Goal: Task Accomplishment & Management: Complete application form

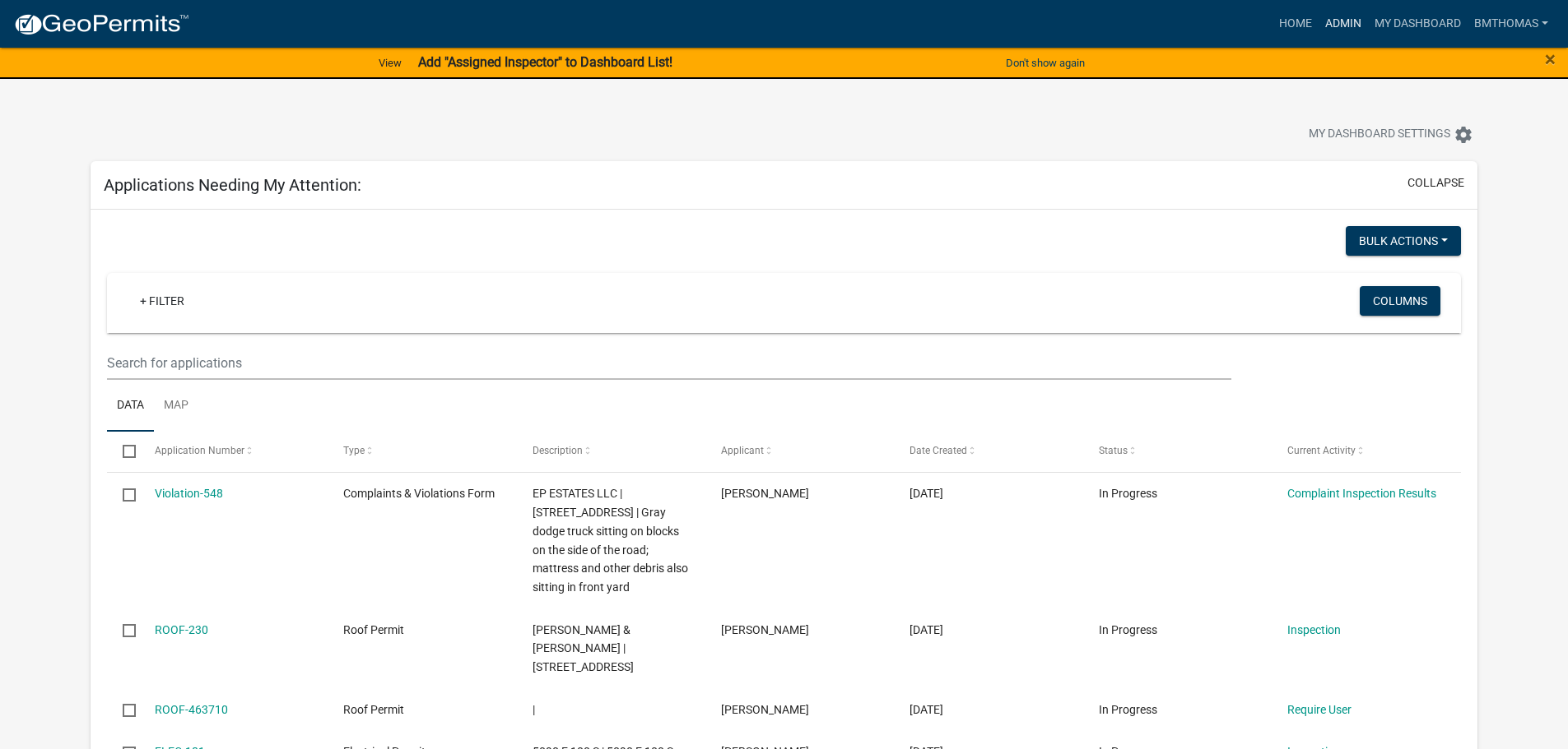
click at [1348, 21] on link "Admin" at bounding box center [1343, 23] width 50 height 31
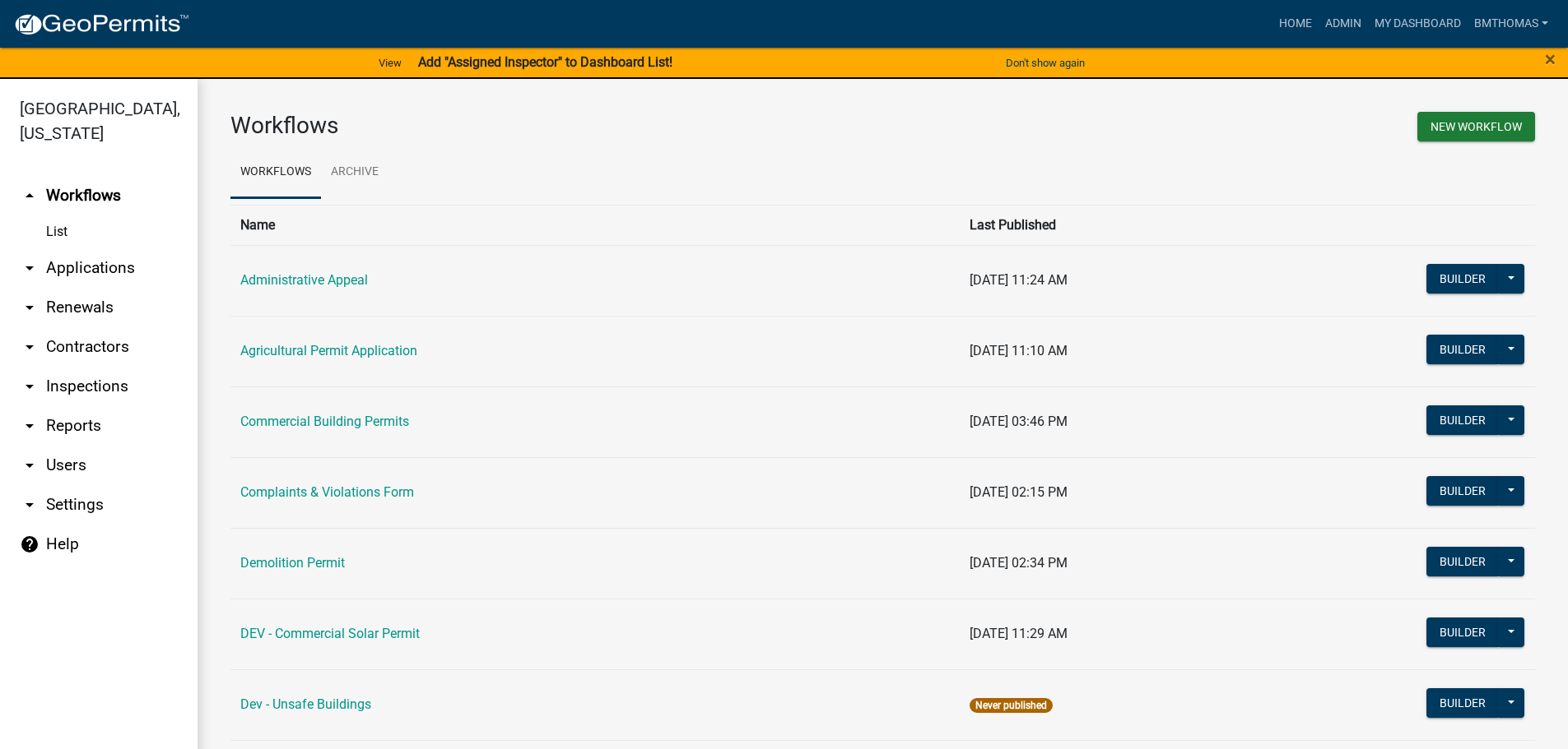
click at [74, 328] on link "arrow_drop_down Contractors" at bounding box center [99, 347] width 197 height 39
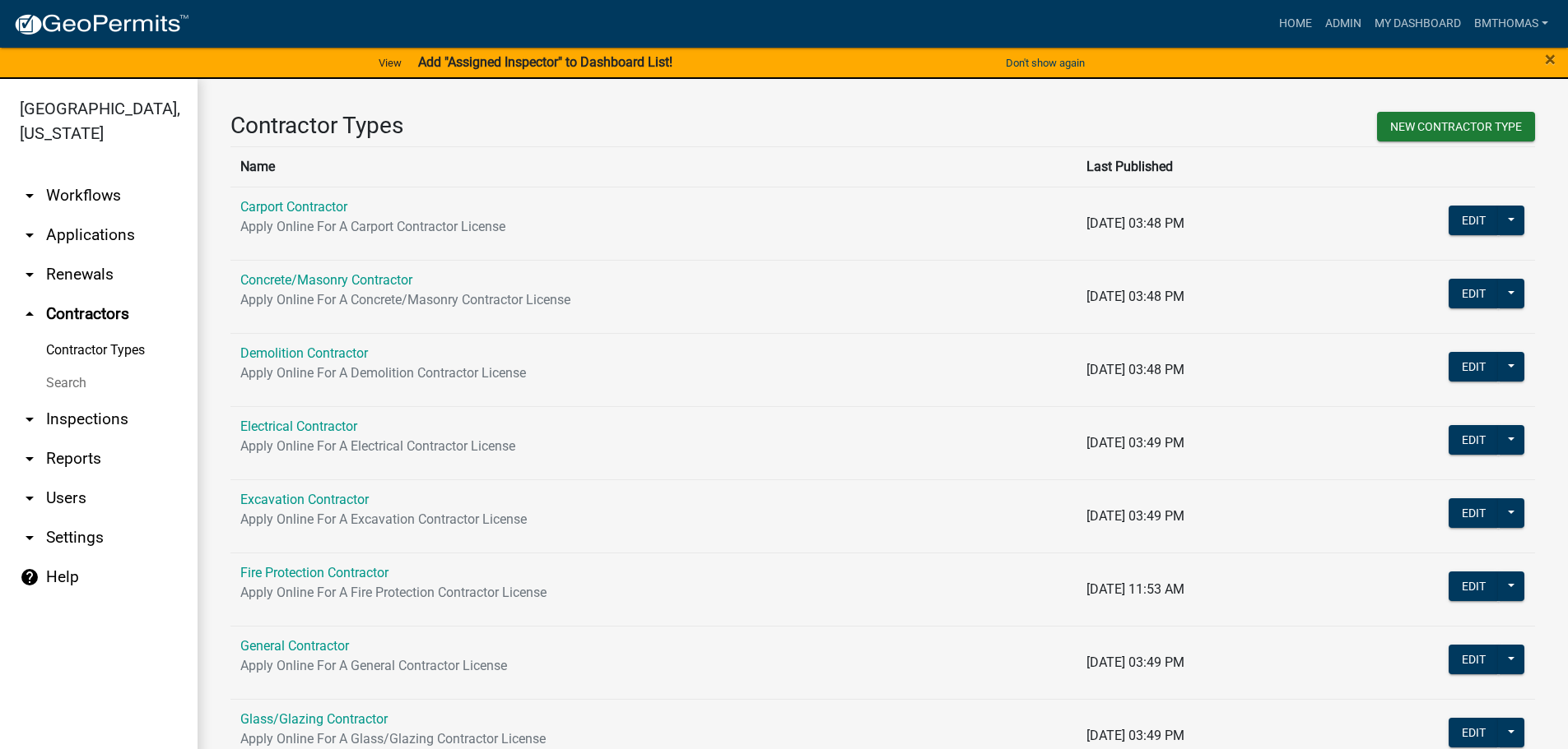
click at [61, 216] on link "arrow_drop_down Applications" at bounding box center [99, 236] width 197 height 39
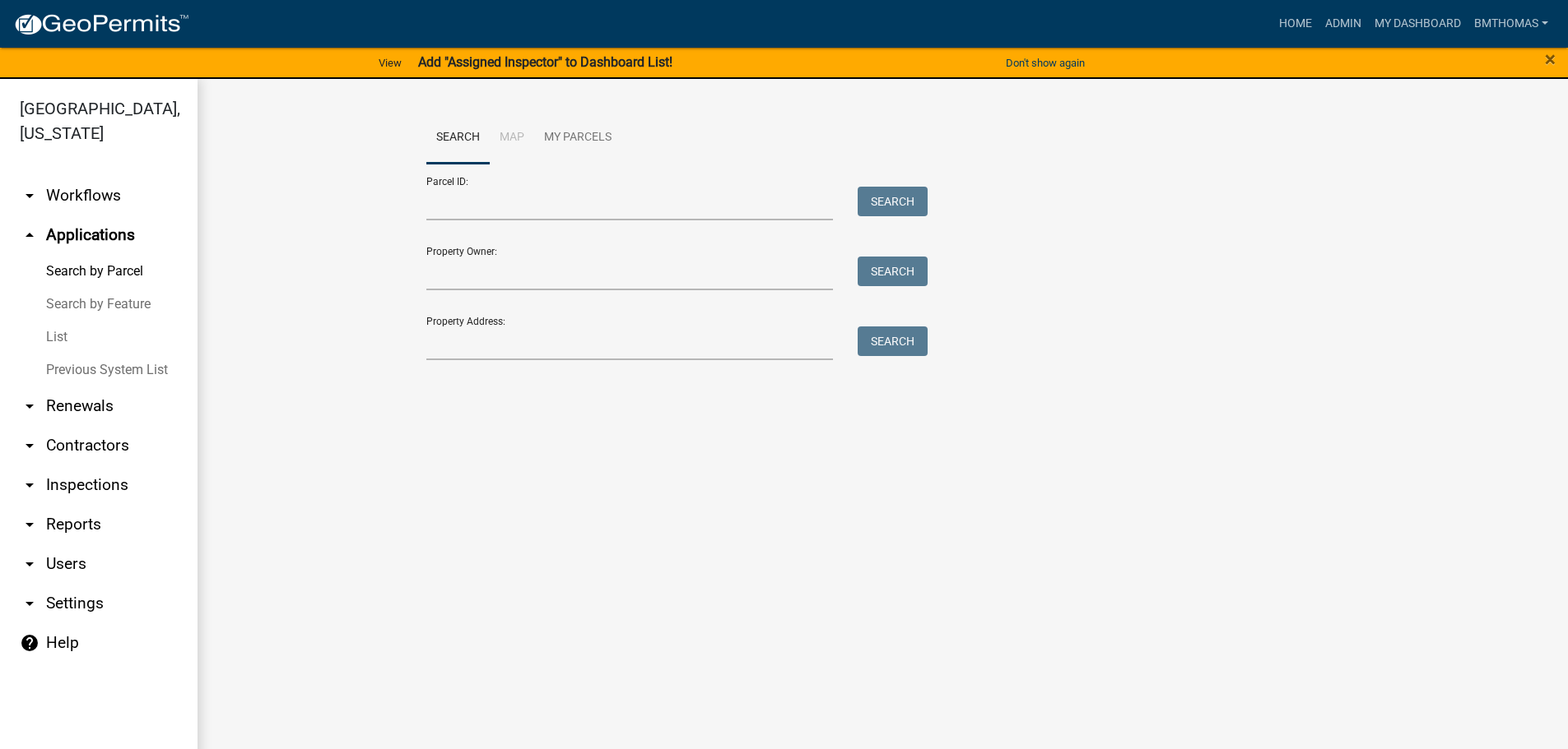
click at [56, 321] on link "List" at bounding box center [99, 337] width 197 height 33
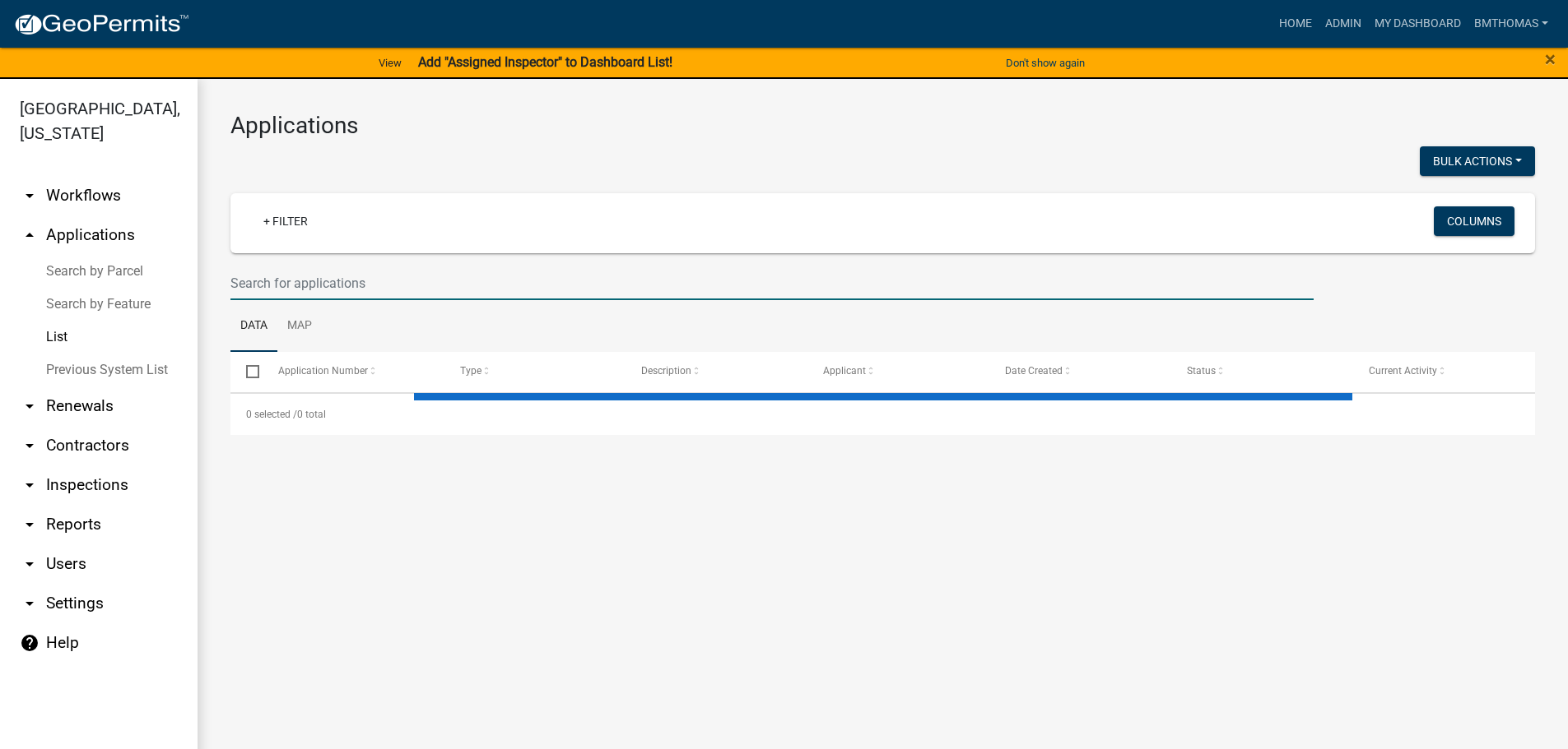
click at [298, 272] on input "text" at bounding box center [771, 283] width 1083 height 34
select select "3: 100"
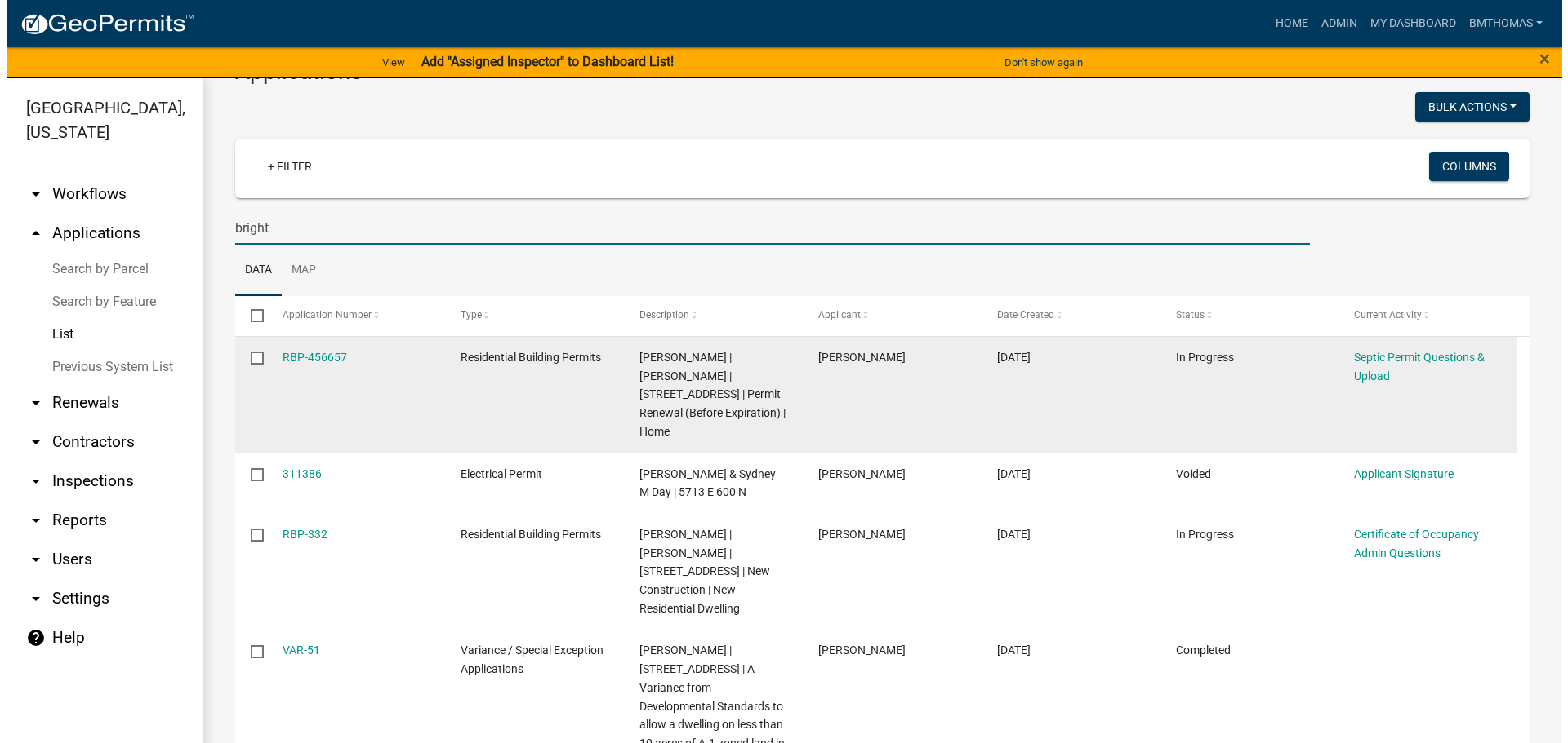
scroll to position [82, 0]
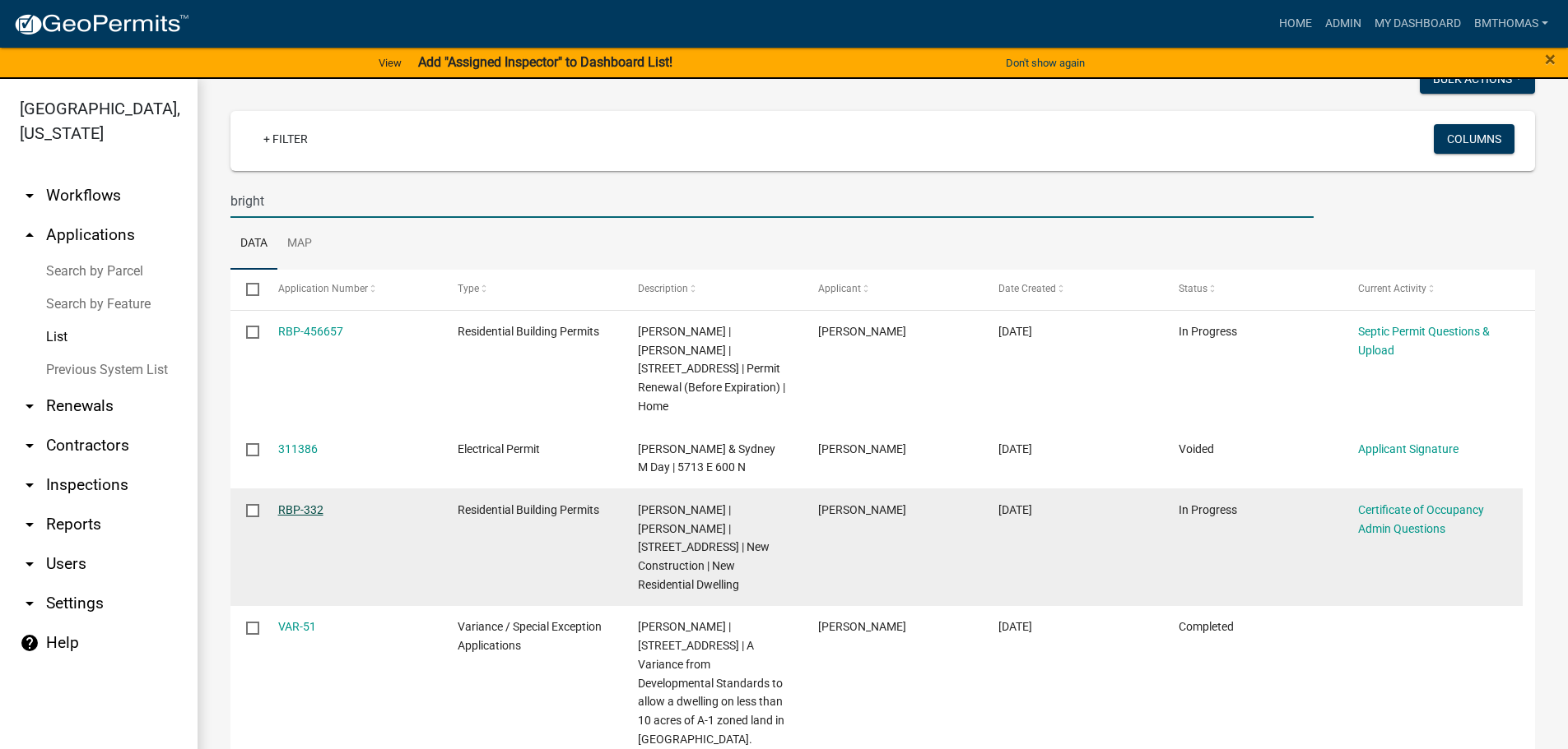
type input "bright"
click at [283, 503] on link "RBP-332" at bounding box center [300, 510] width 45 height 13
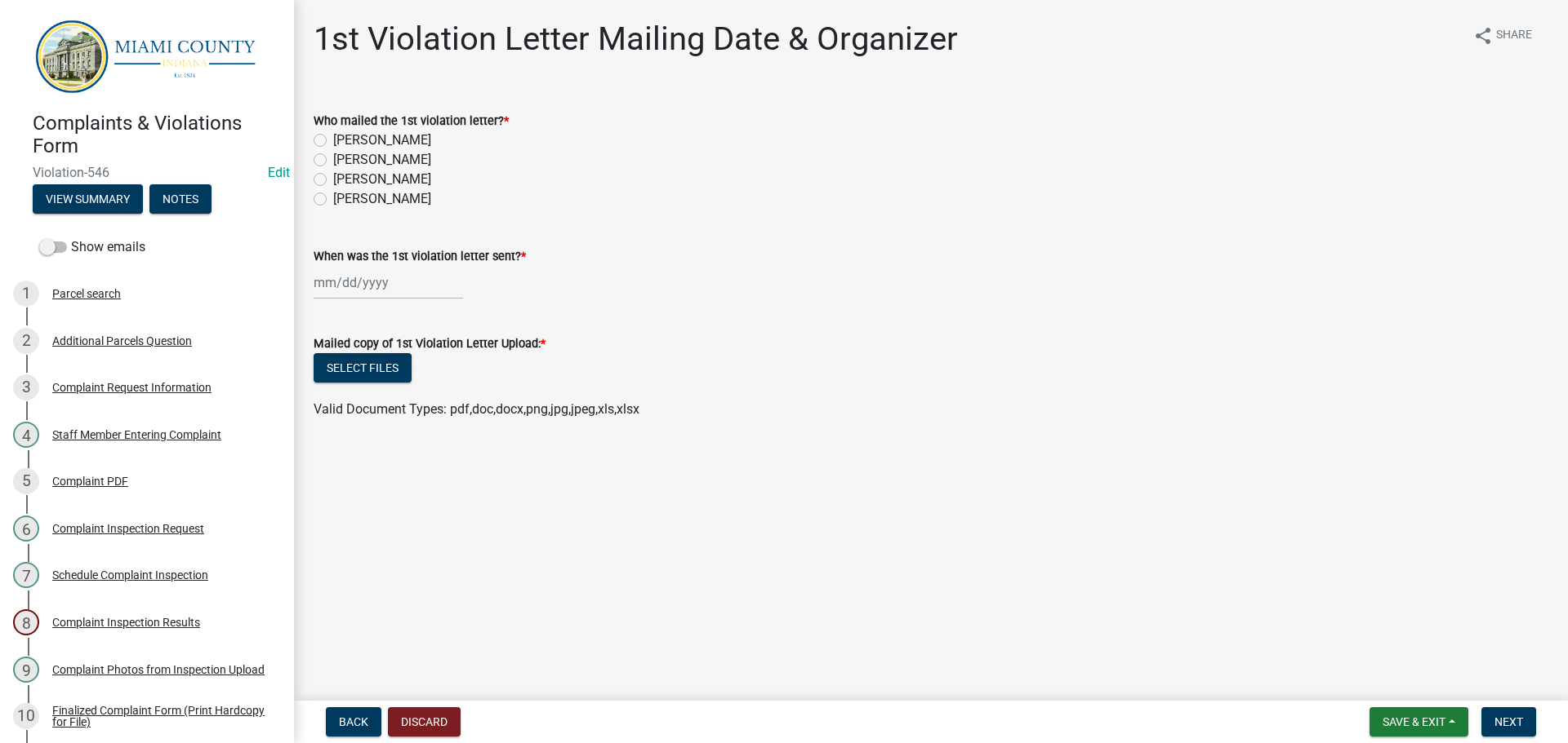
drag, startPoint x: 320, startPoint y: 180, endPoint x: 333, endPoint y: 195, distance: 19.8
click at [334, 180] on label "[PERSON_NAME]" at bounding box center [382, 179] width 98 height 20
click at [334, 180] on input "[PERSON_NAME]" at bounding box center [338, 174] width 10 height 10
radio input "true"
click at [397, 277] on div at bounding box center [389, 283] width 149 height 34
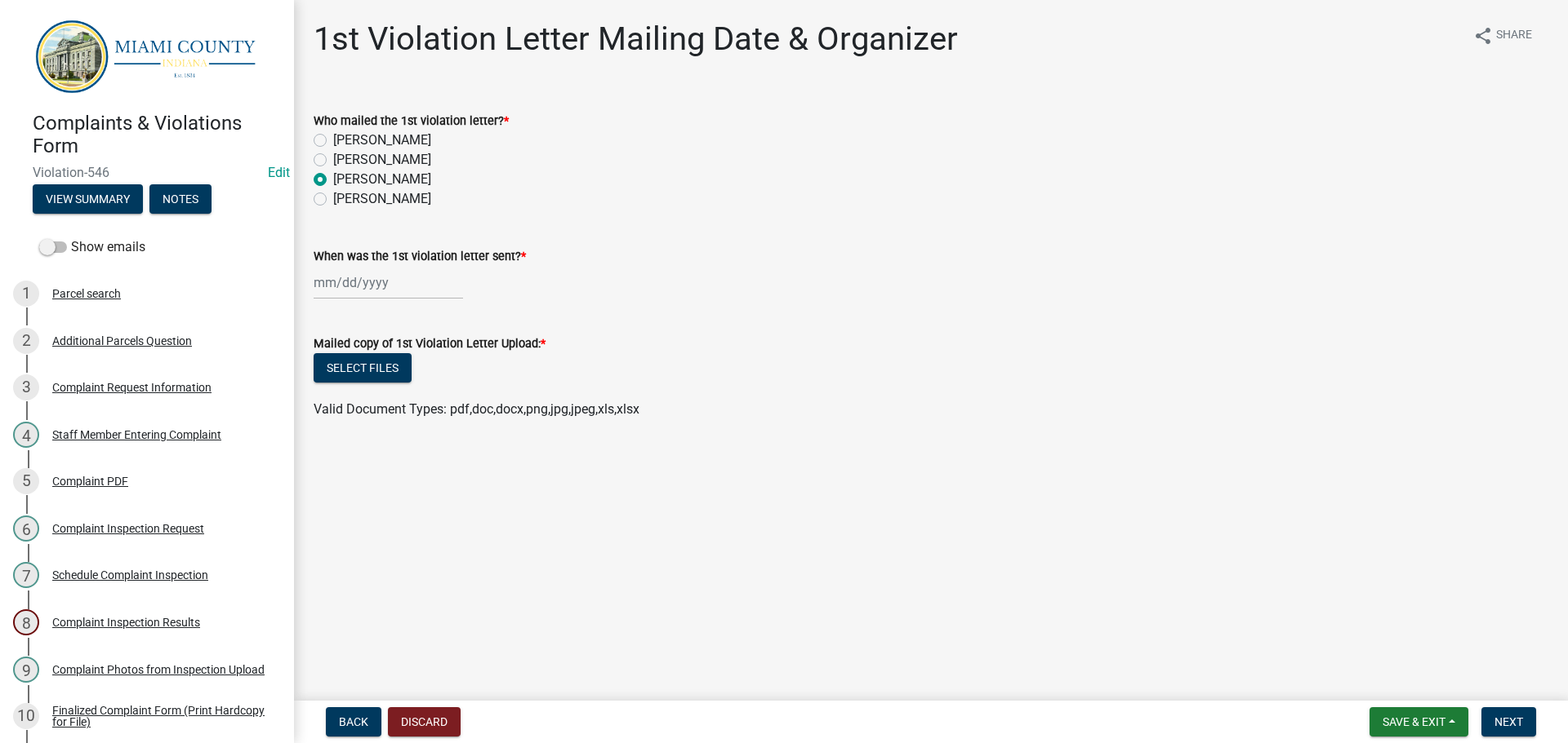
select select "8"
select select "2025"
click at [441, 423] on div "15" at bounding box center [434, 422] width 26 height 26
type input "[DATE]"
click at [384, 376] on button "Select files" at bounding box center [362, 368] width 98 height 30
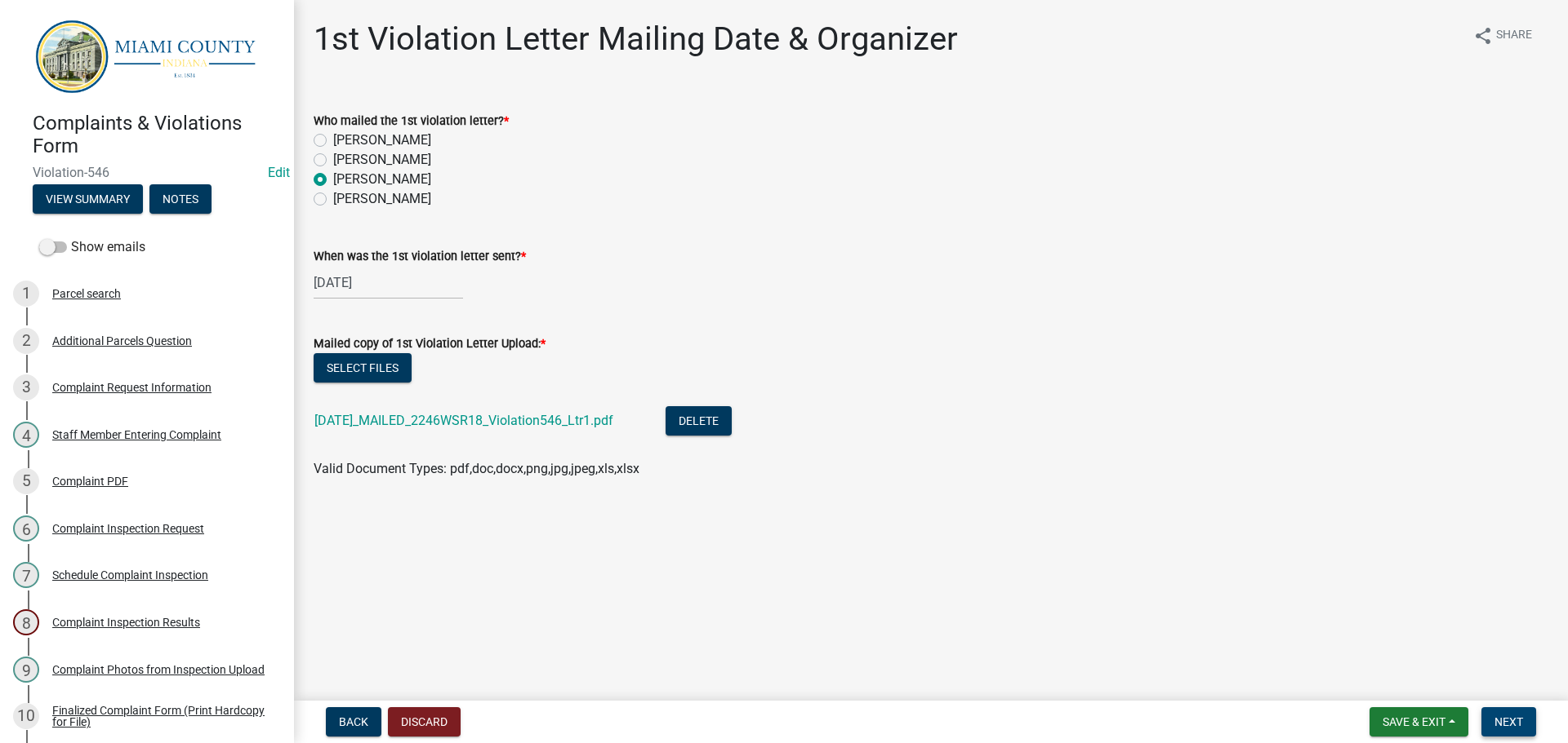
click at [1519, 725] on span "Next" at bounding box center [1508, 723] width 29 height 13
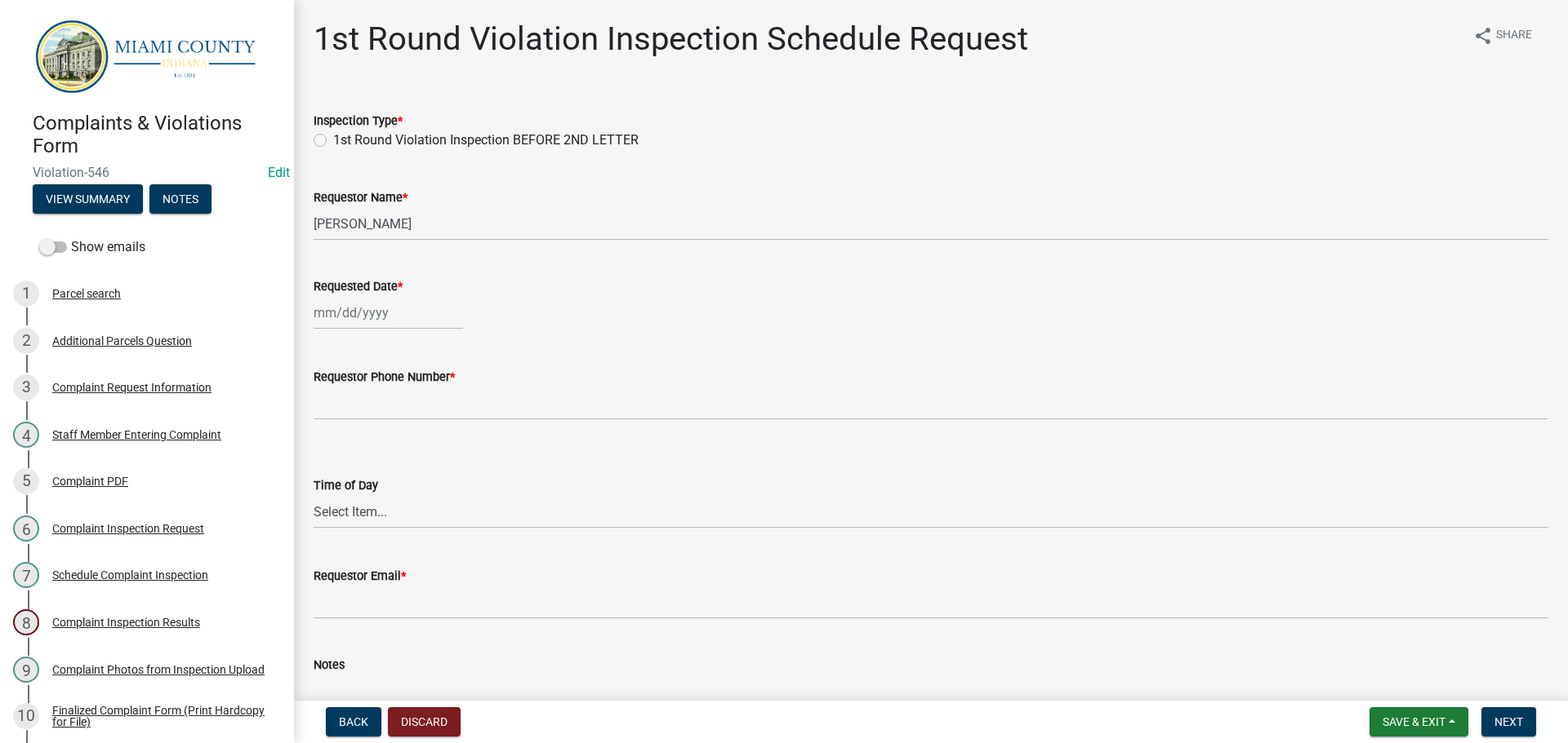
click at [334, 137] on label "1st Round Violation Inspection BEFORE 2ND LETTER" at bounding box center [486, 140] width 306 height 20
click at [334, 137] on input "1st Round Violation Inspection BEFORE 2ND LETTER" at bounding box center [338, 135] width 10 height 10
radio input "true"
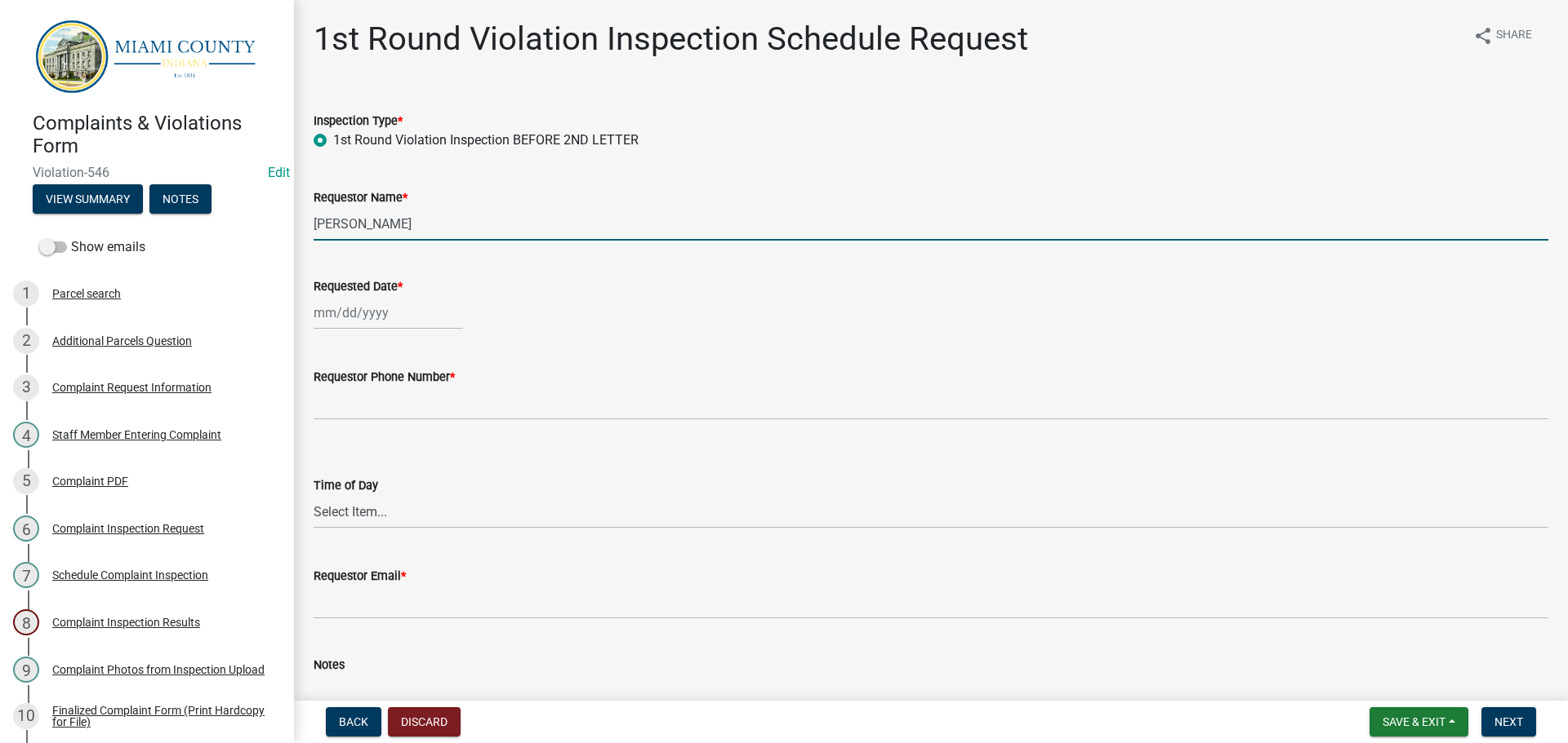
drag, startPoint x: 439, startPoint y: 228, endPoint x: 312, endPoint y: 230, distance: 127.0
click at [312, 230] on div "Requestor Name * [PERSON_NAME]" at bounding box center [930, 203] width 1259 height 76
type input "[STREET_ADDRESS] Land Trust"
click at [334, 322] on div at bounding box center [389, 313] width 149 height 34
select select "8"
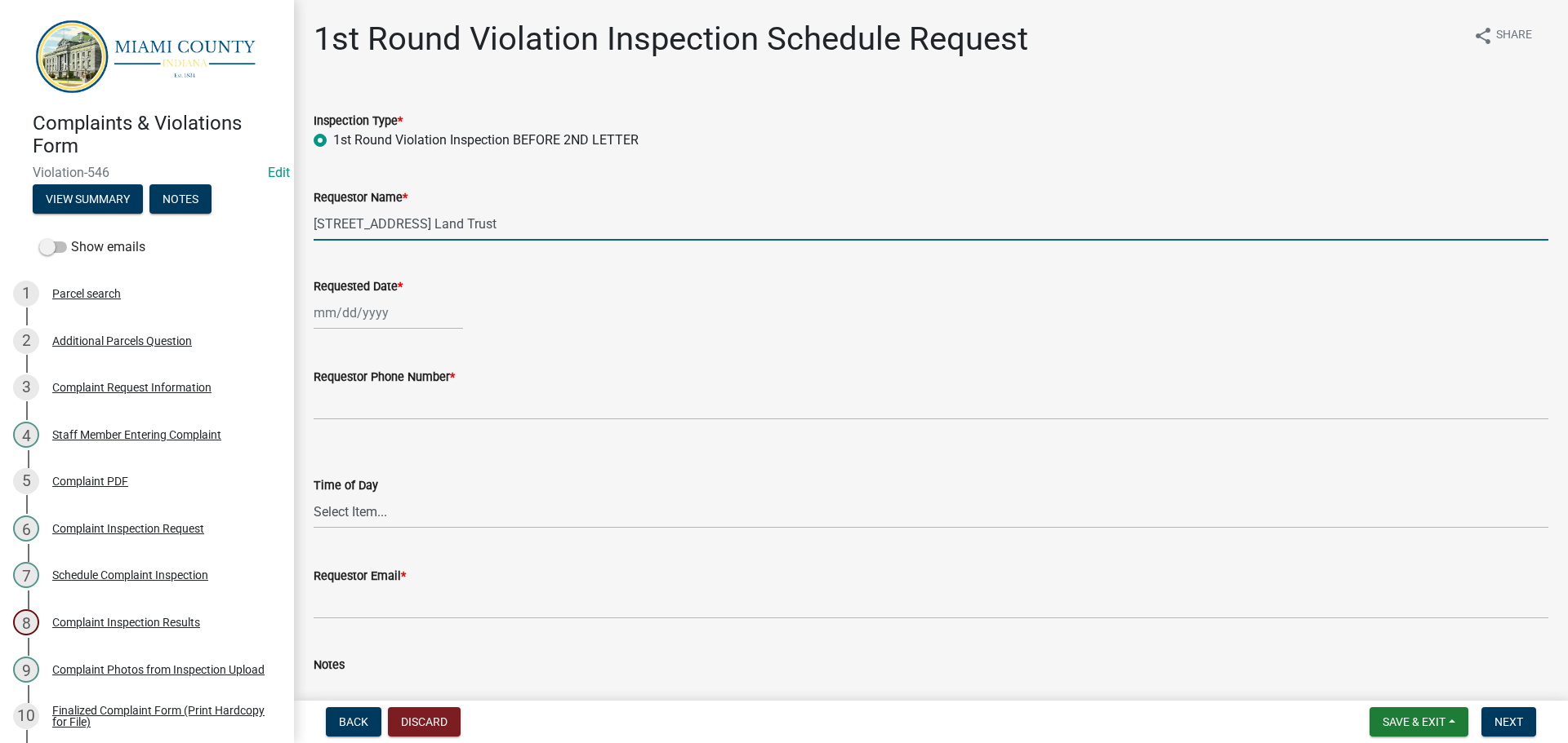
select select "2025"
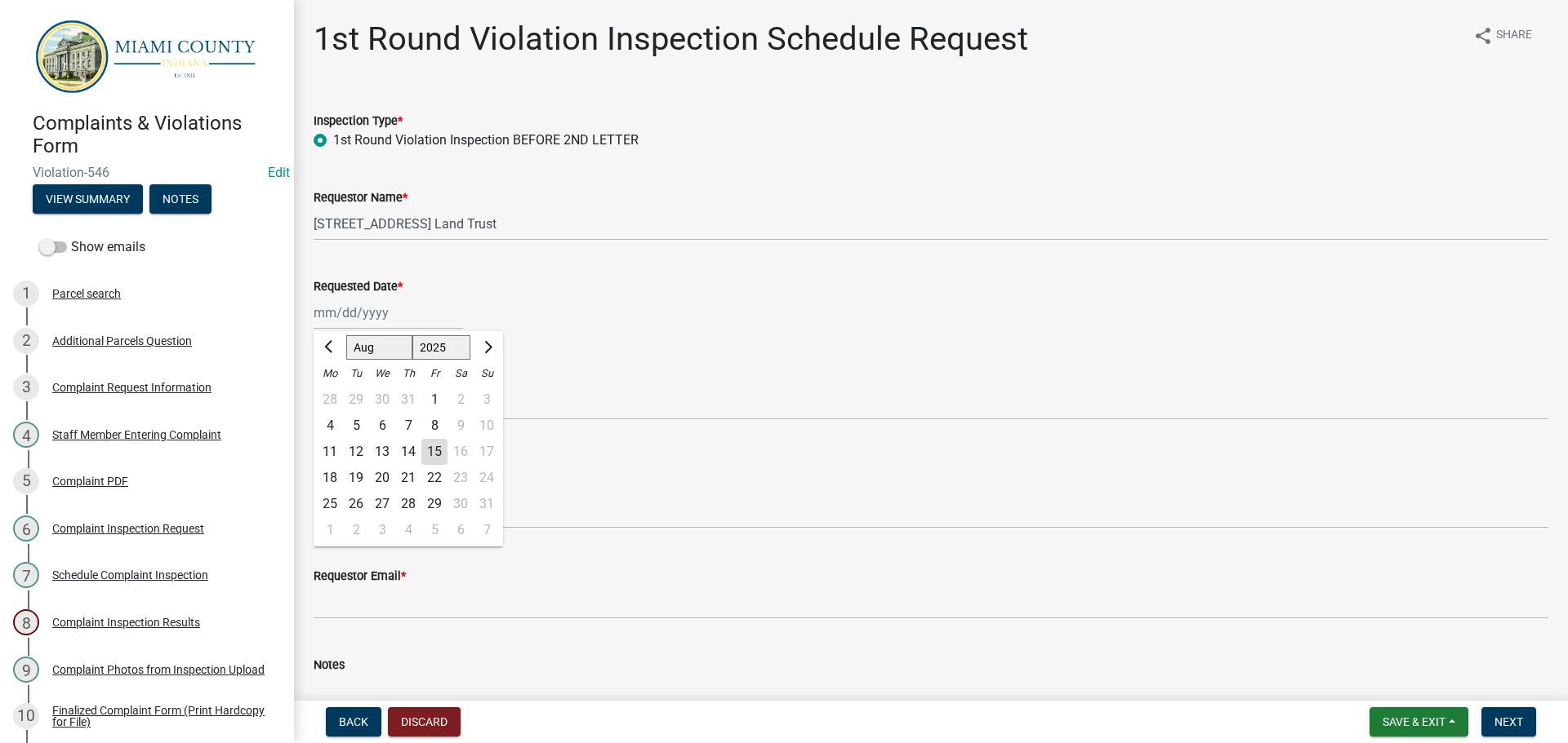
click at [348, 506] on div "26" at bounding box center [356, 505] width 26 height 26
type input "[DATE]"
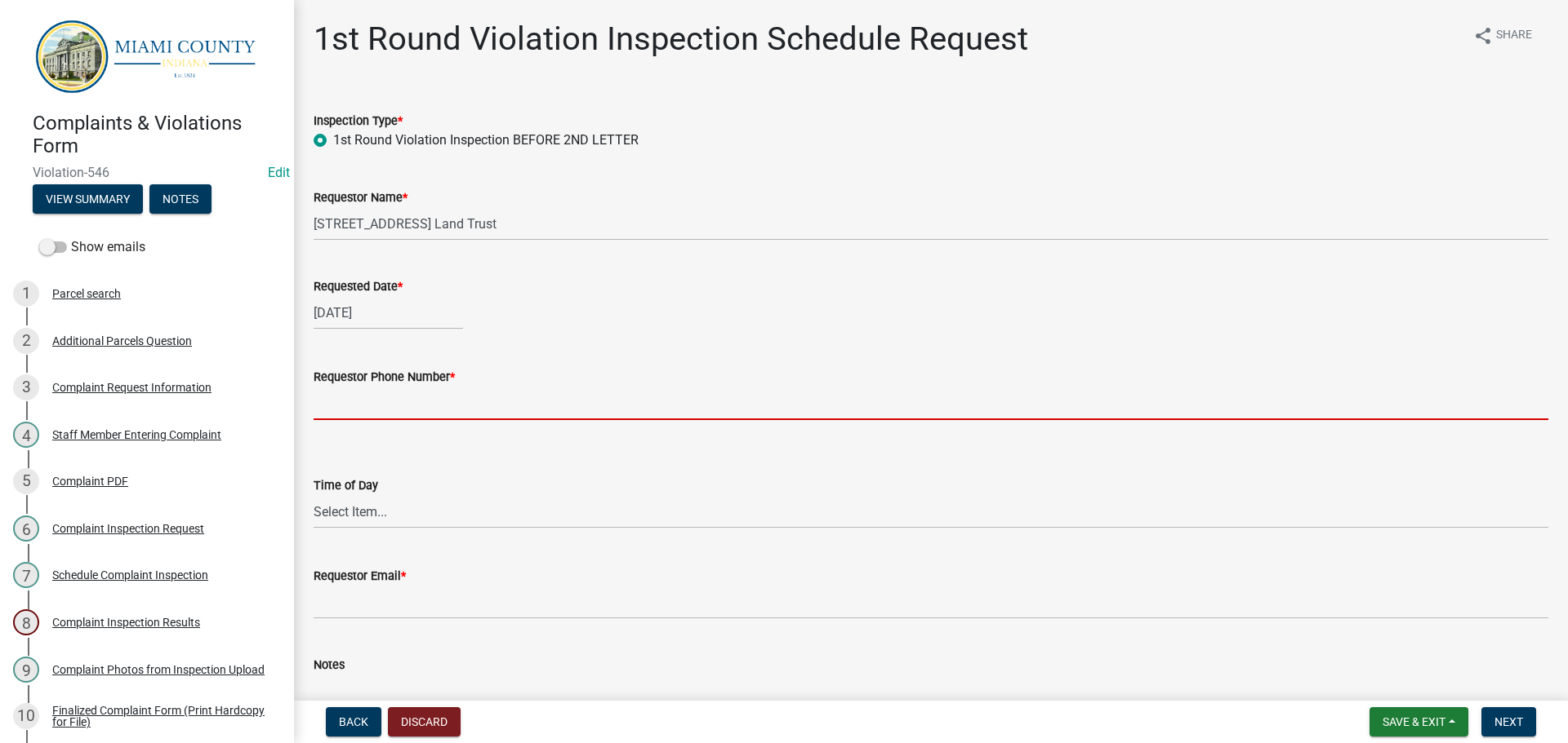
click at [354, 414] on input "Requestor Phone Number *" at bounding box center [931, 403] width 1234 height 34
type input "000-000-0000"
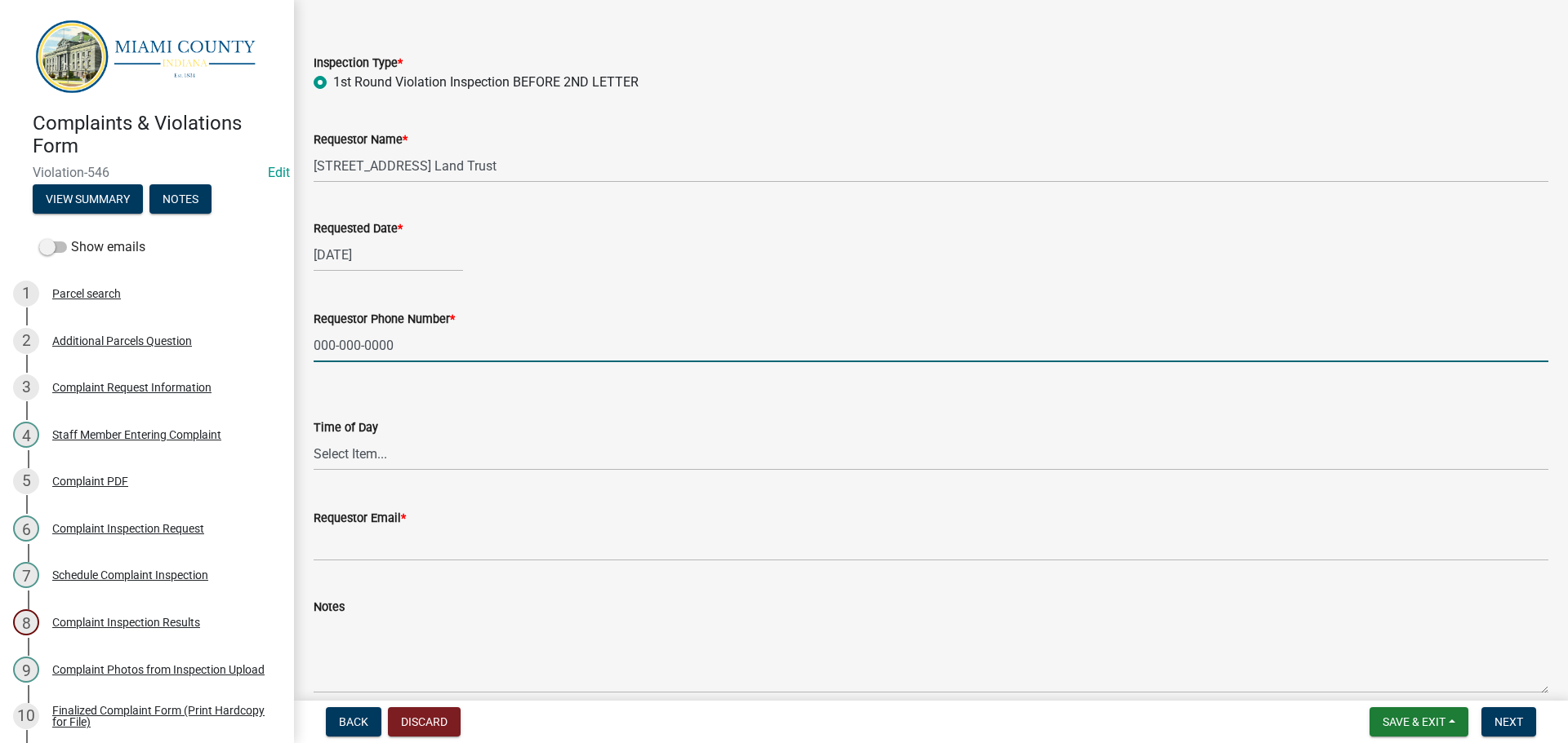
scroll to position [134, 0]
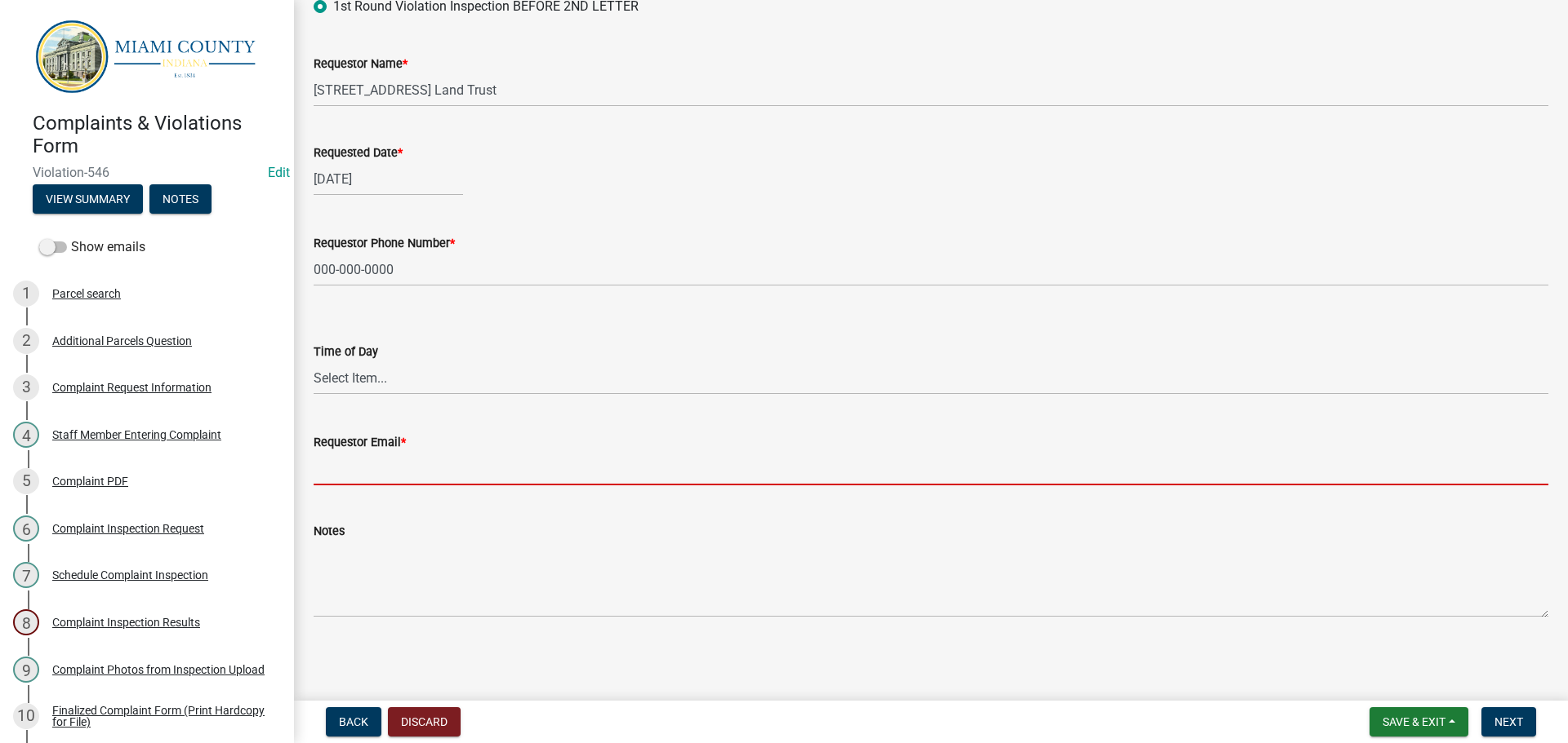
click at [401, 471] on input "Requestor Email *" at bounding box center [931, 469] width 1234 height 34
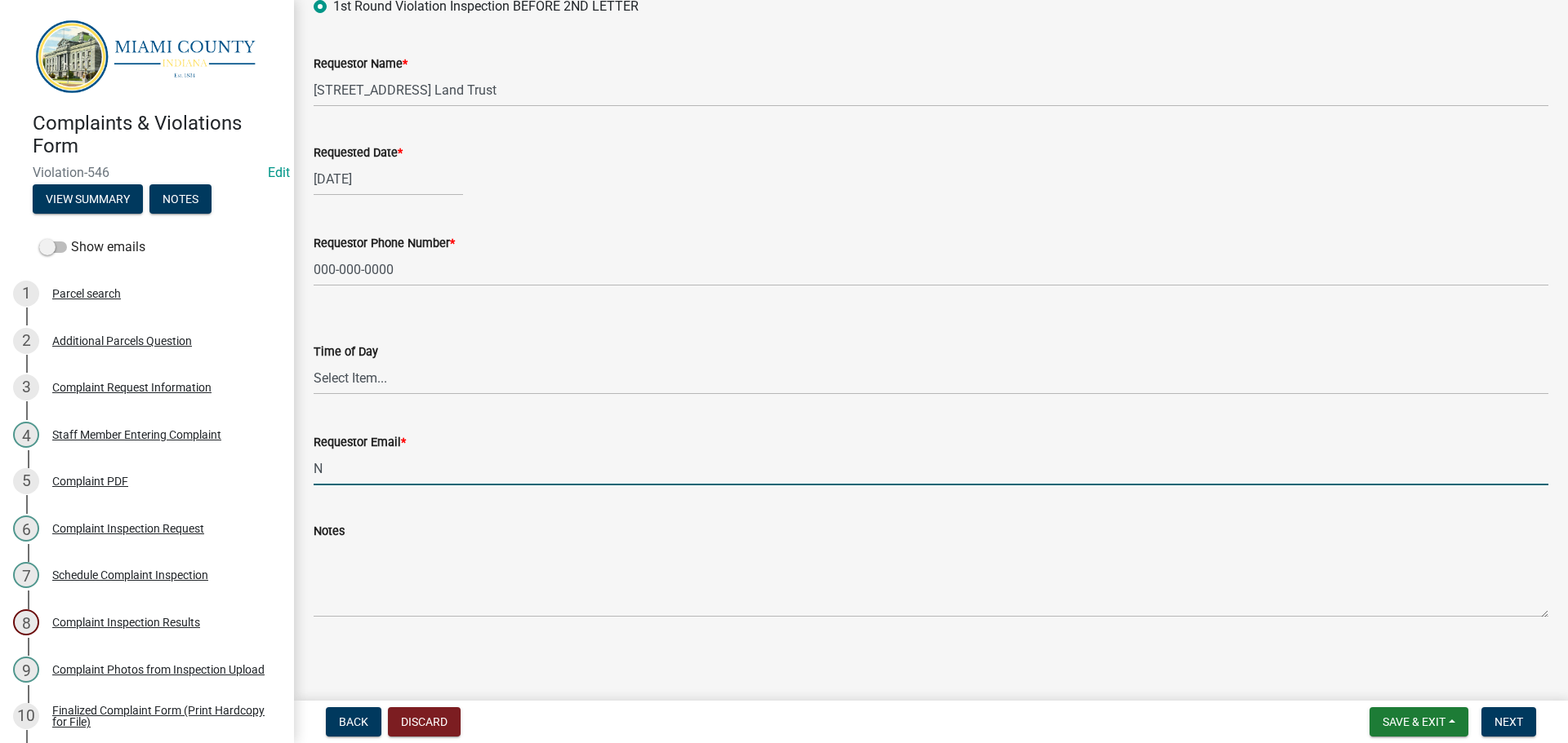
type input "[EMAIL_ADDRESS][DOMAIN_NAME]"
click at [1499, 712] on button "Next" at bounding box center [1508, 723] width 55 height 30
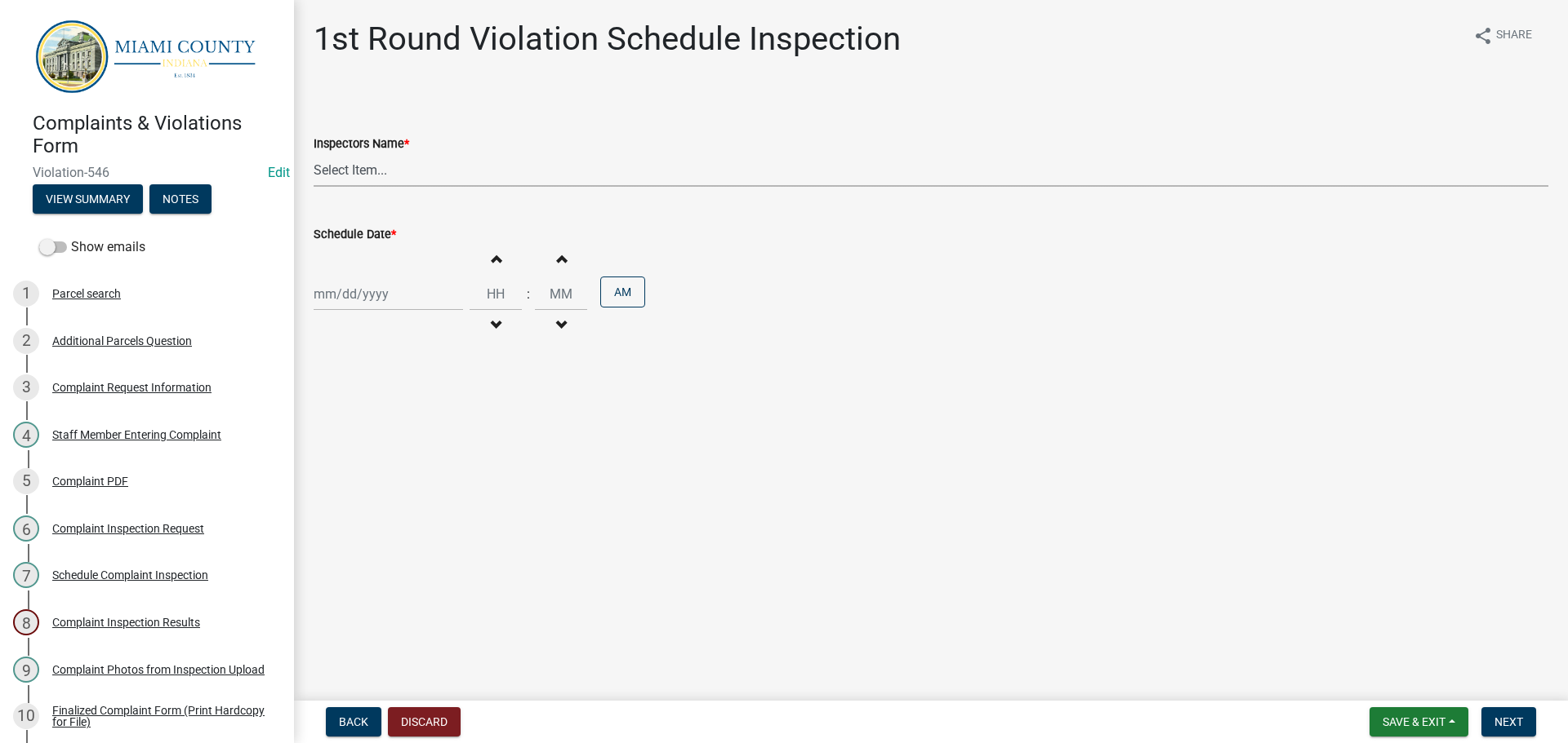
click at [349, 161] on select "Select Item... bmthomas ([PERSON_NAME]) croser ([PERSON_NAME]) [PERSON_NAME] ([…" at bounding box center [931, 170] width 1234 height 34
select select "0324ce59-dc13-463c-88f6-21718b6e040a"
click at [314, 154] on select "Select Item... bmthomas ([PERSON_NAME]) croser ([PERSON_NAME]) [PERSON_NAME] ([…" at bounding box center [931, 170] width 1234 height 34
click at [352, 292] on div at bounding box center [389, 294] width 149 height 34
select select "8"
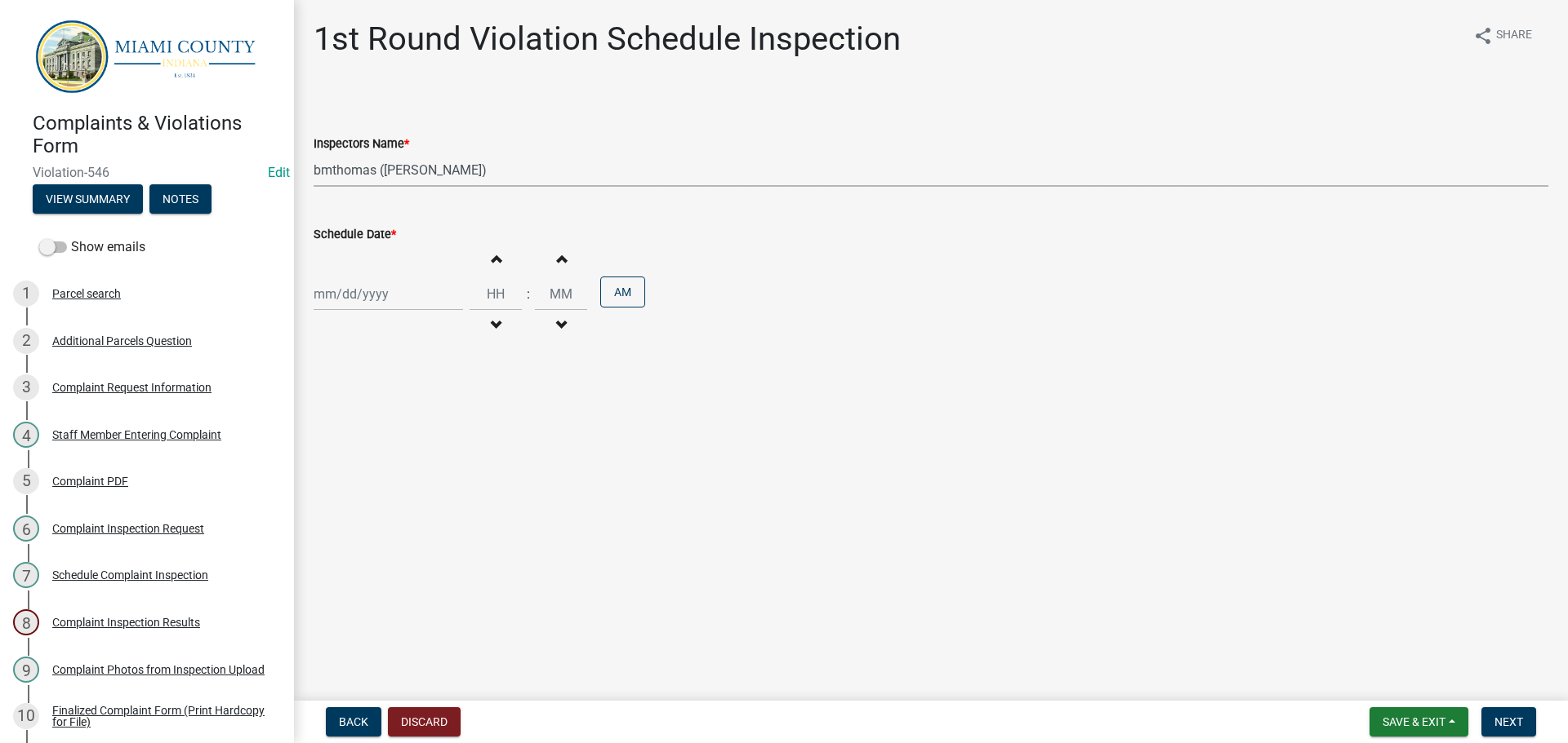
select select "2025"
click at [365, 483] on div "26" at bounding box center [356, 485] width 26 height 26
type input "[DATE]"
click at [1506, 722] on span "Next" at bounding box center [1508, 723] width 29 height 13
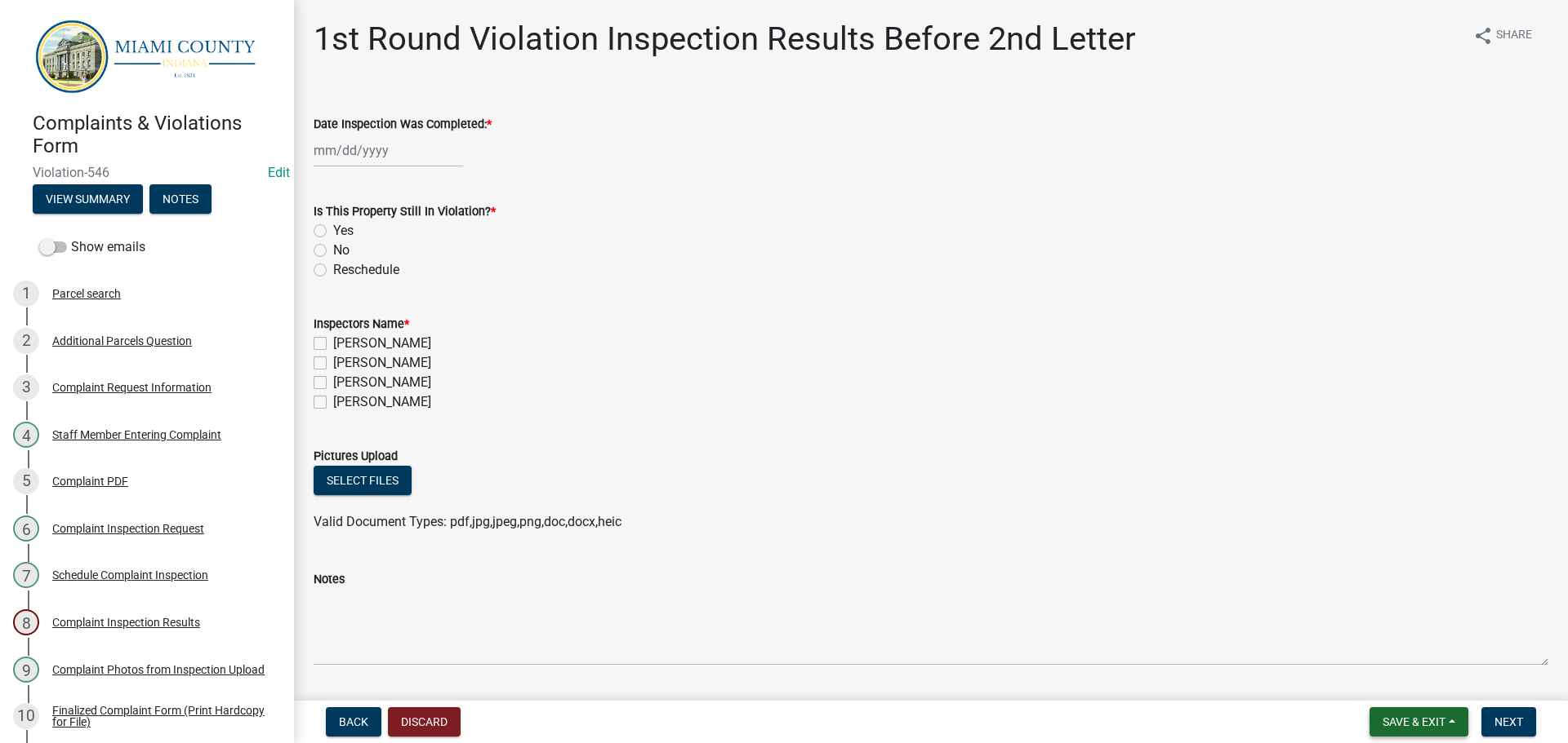
click at [1382, 734] on button "Save & Exit" at bounding box center [1419, 723] width 99 height 30
click at [1388, 687] on button "Save & Exit" at bounding box center [1403, 680] width 130 height 39
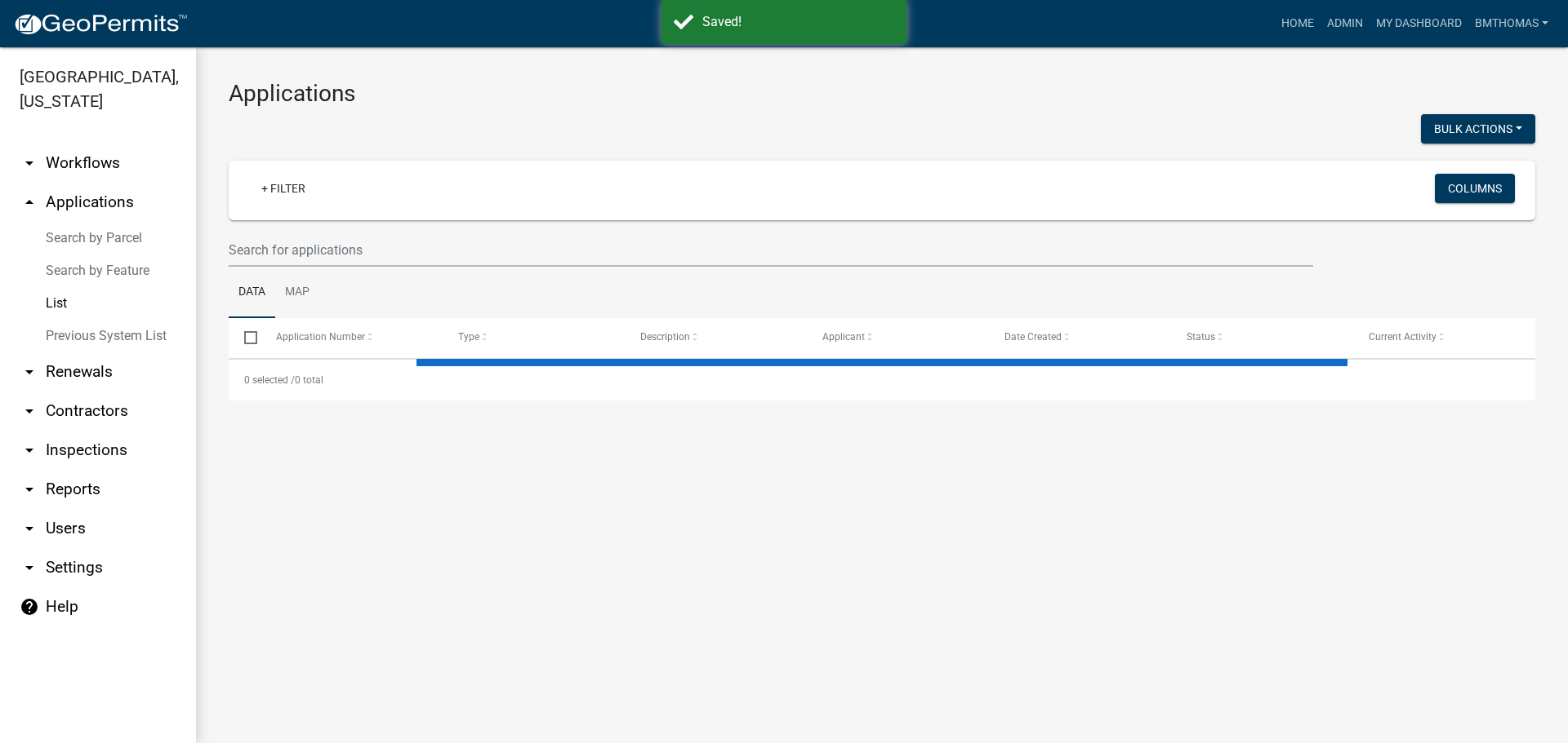
select select "3: 100"
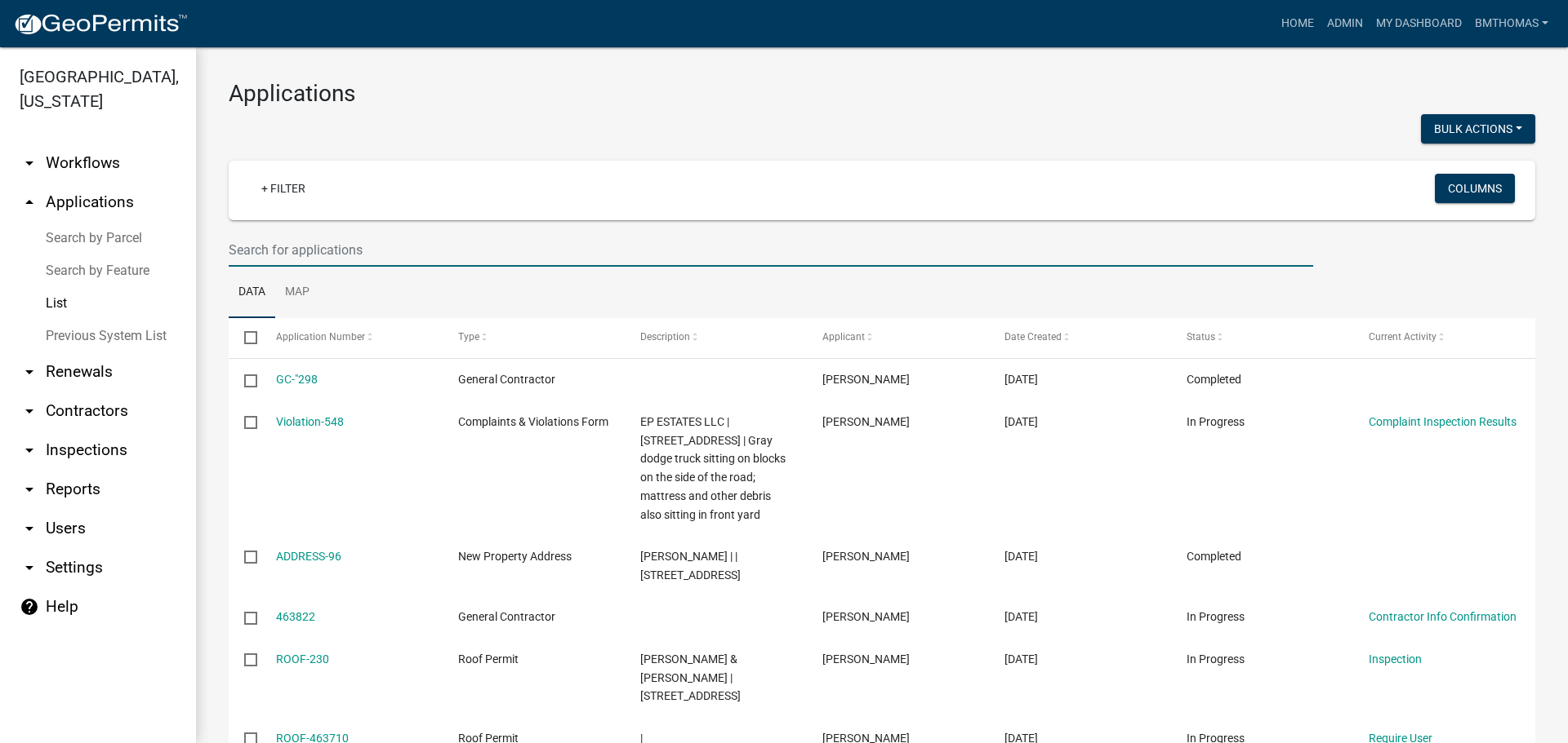
click at [334, 253] on input "text" at bounding box center [770, 250] width 1084 height 34
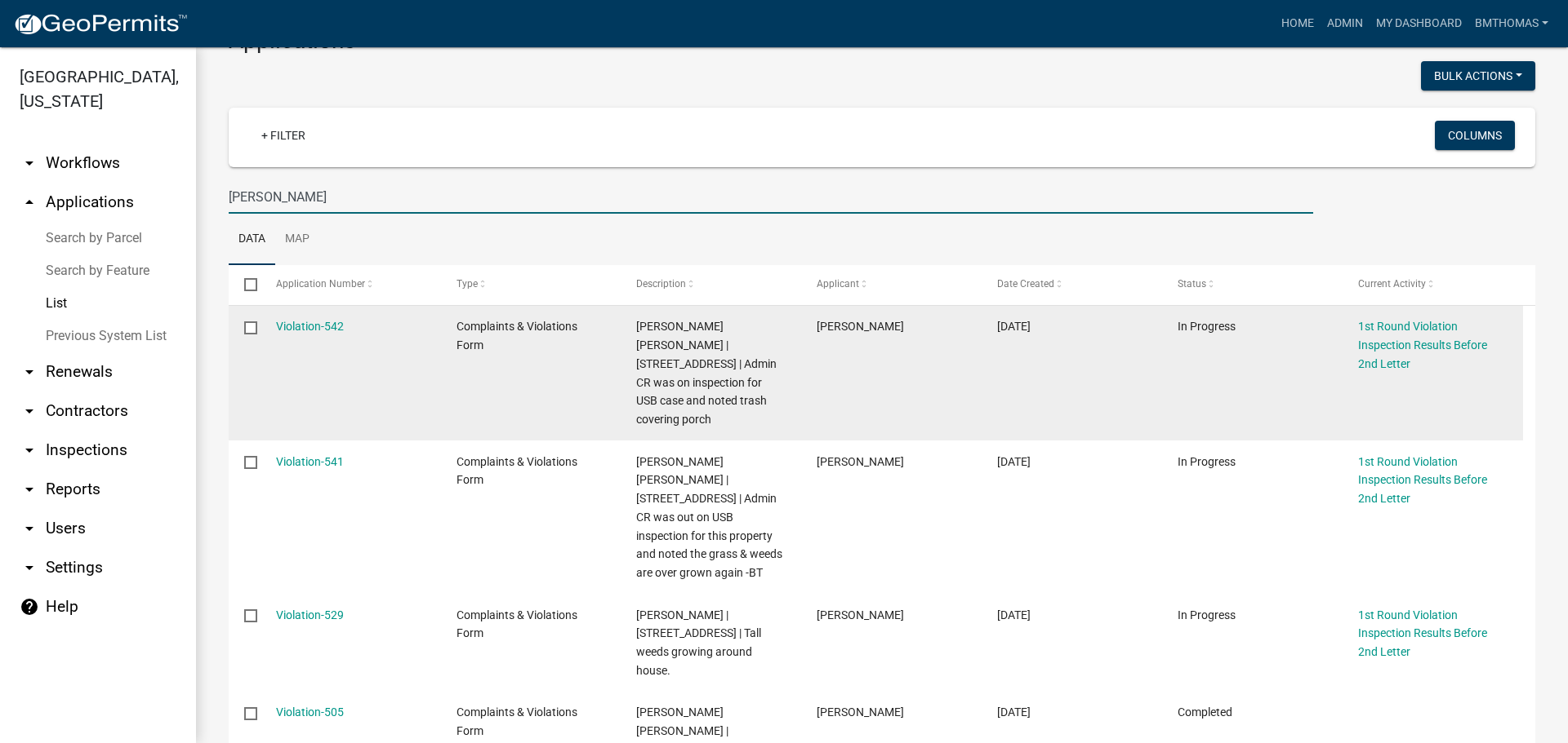
scroll to position [82, 0]
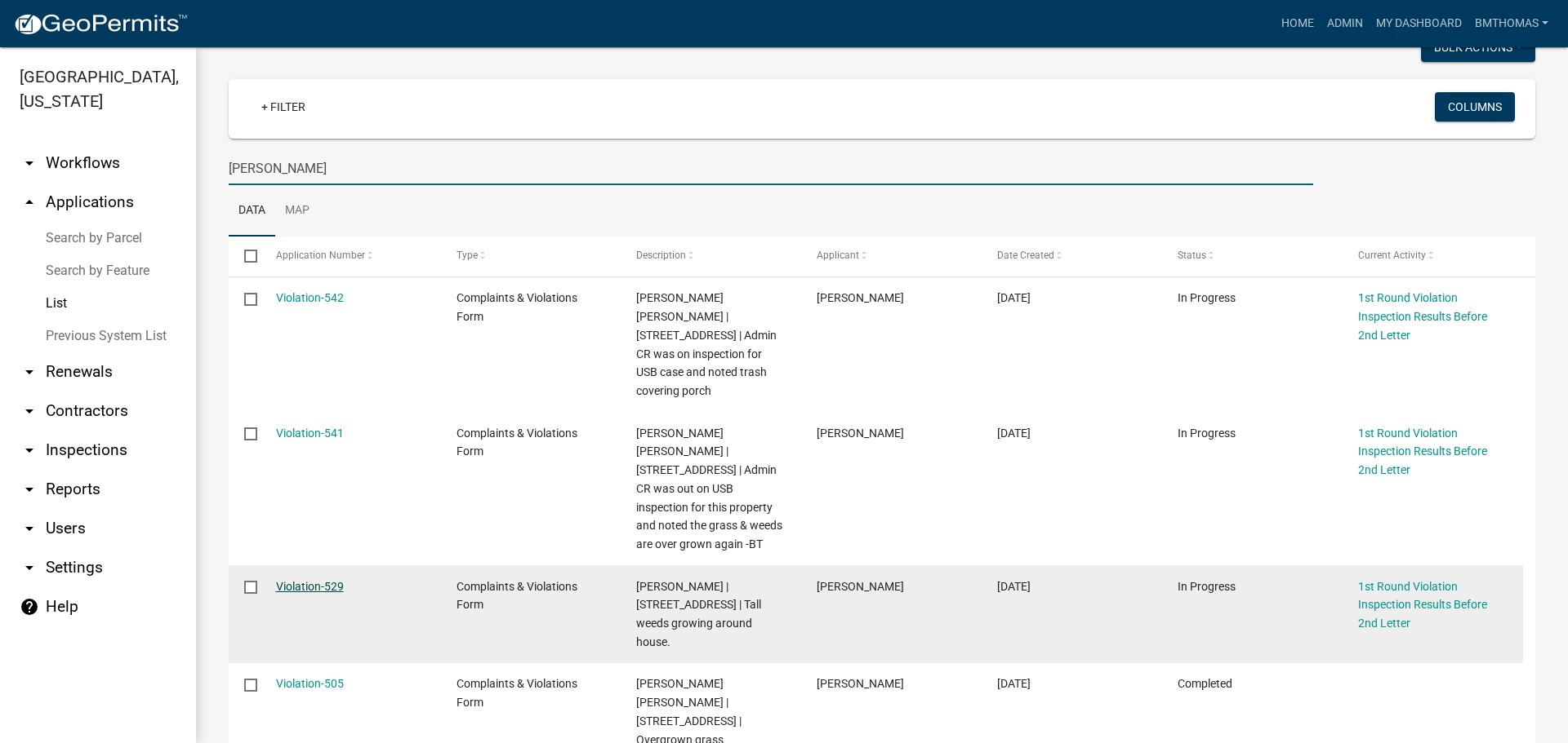
type input "[PERSON_NAME]"
click at [330, 580] on link "Violation-529" at bounding box center [309, 587] width 68 height 13
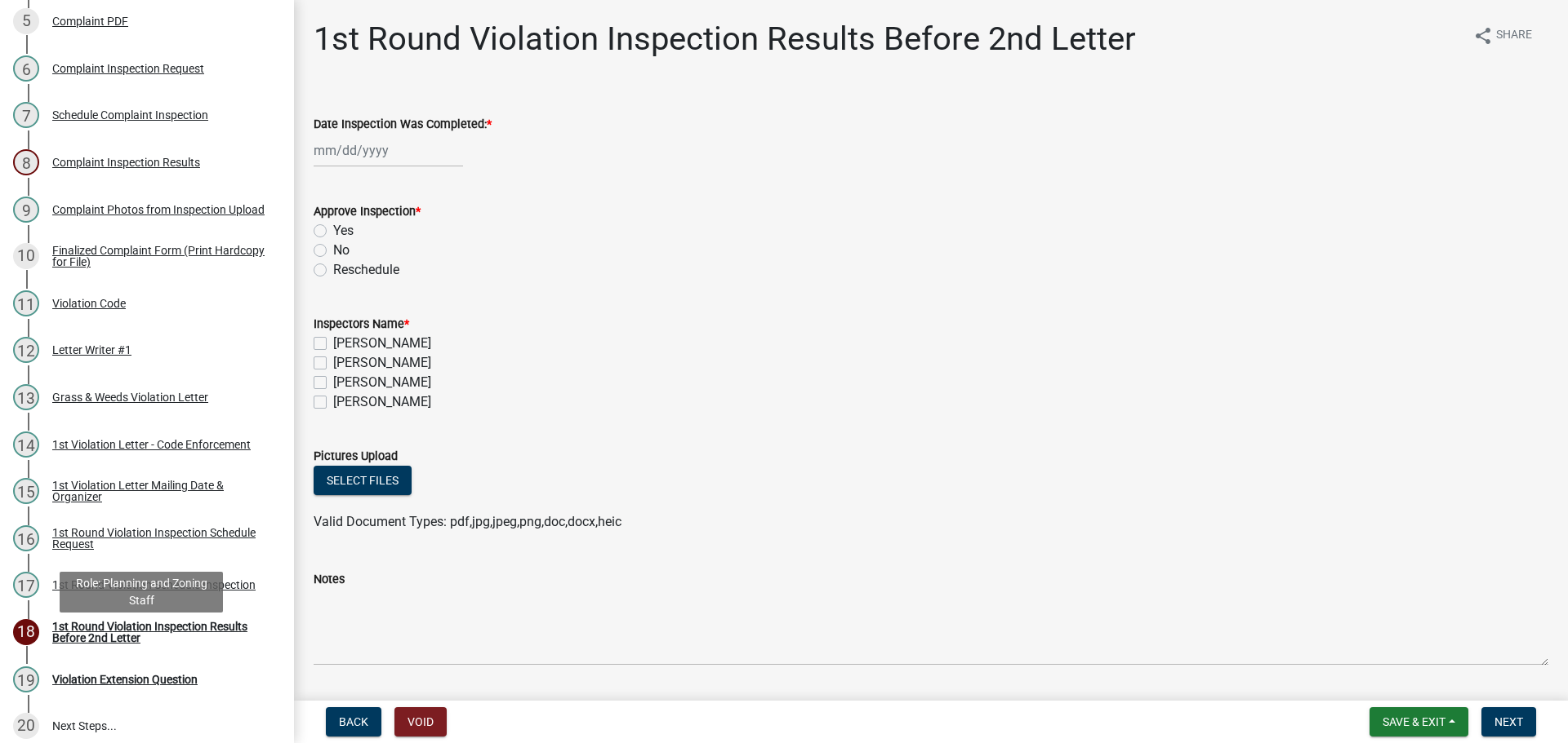
scroll to position [490, 0]
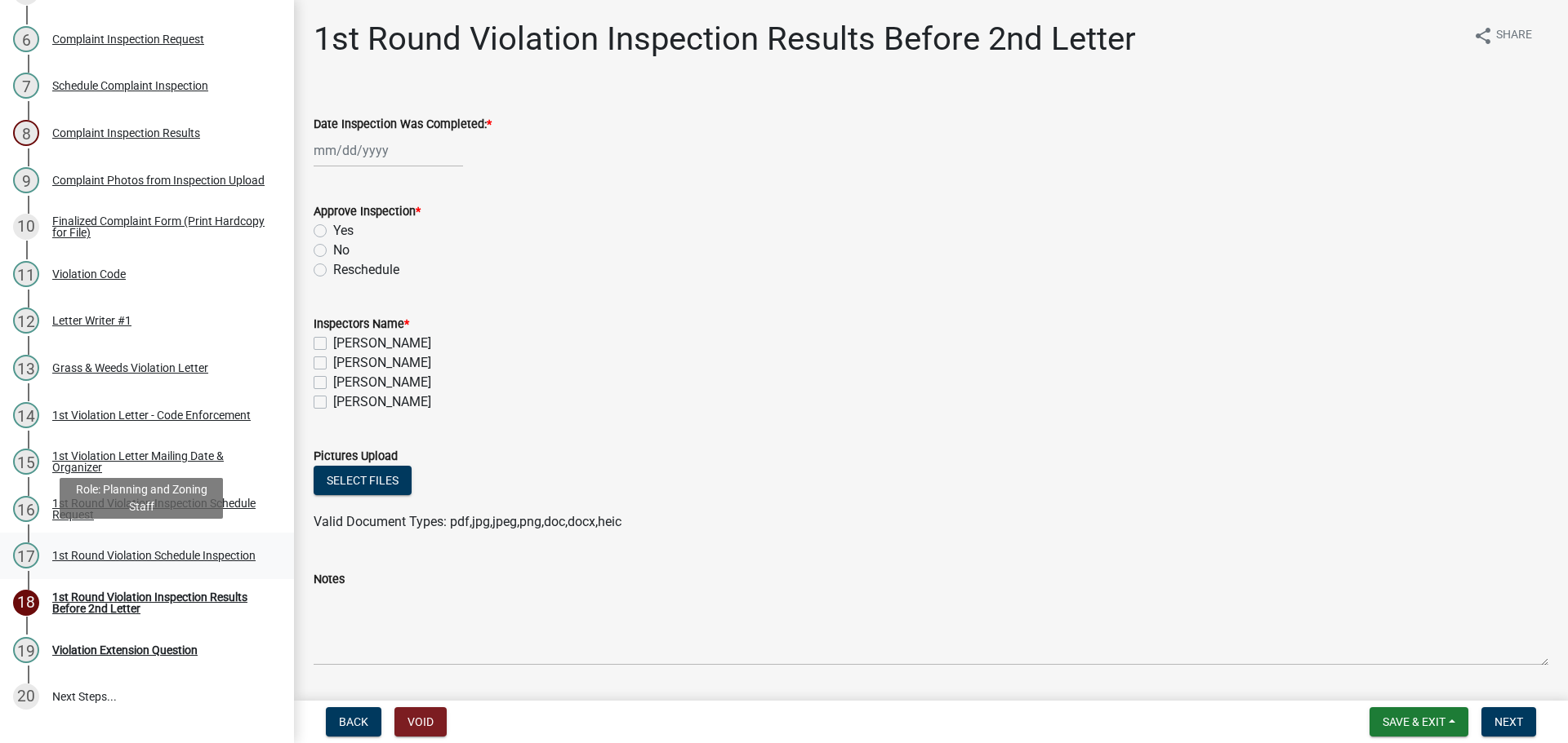
click at [100, 550] on div "1st Round Violation Schedule Inspection" at bounding box center [154, 556] width 203 height 11
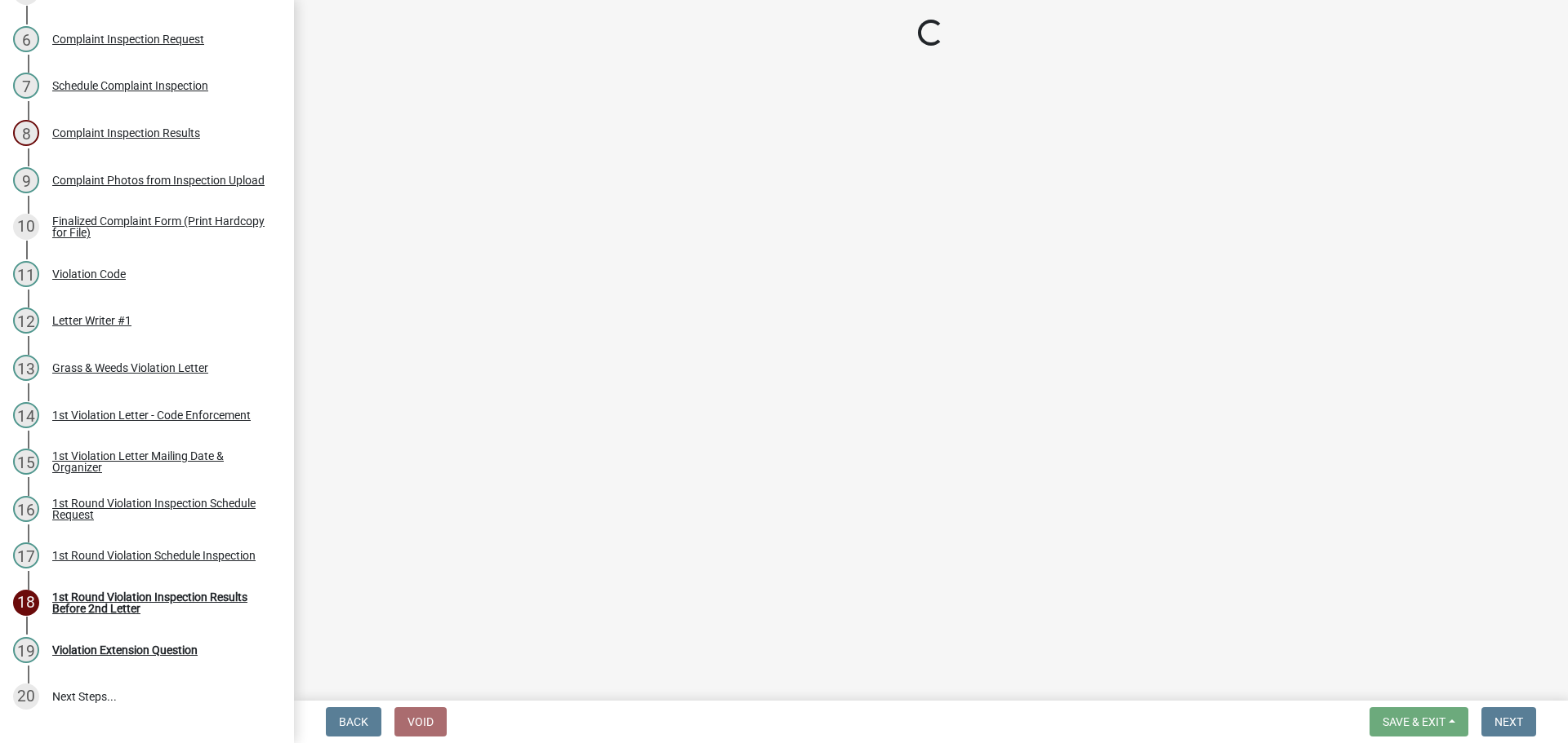
select select "0324ce59-dc13-463c-88f6-21718b6e040a"
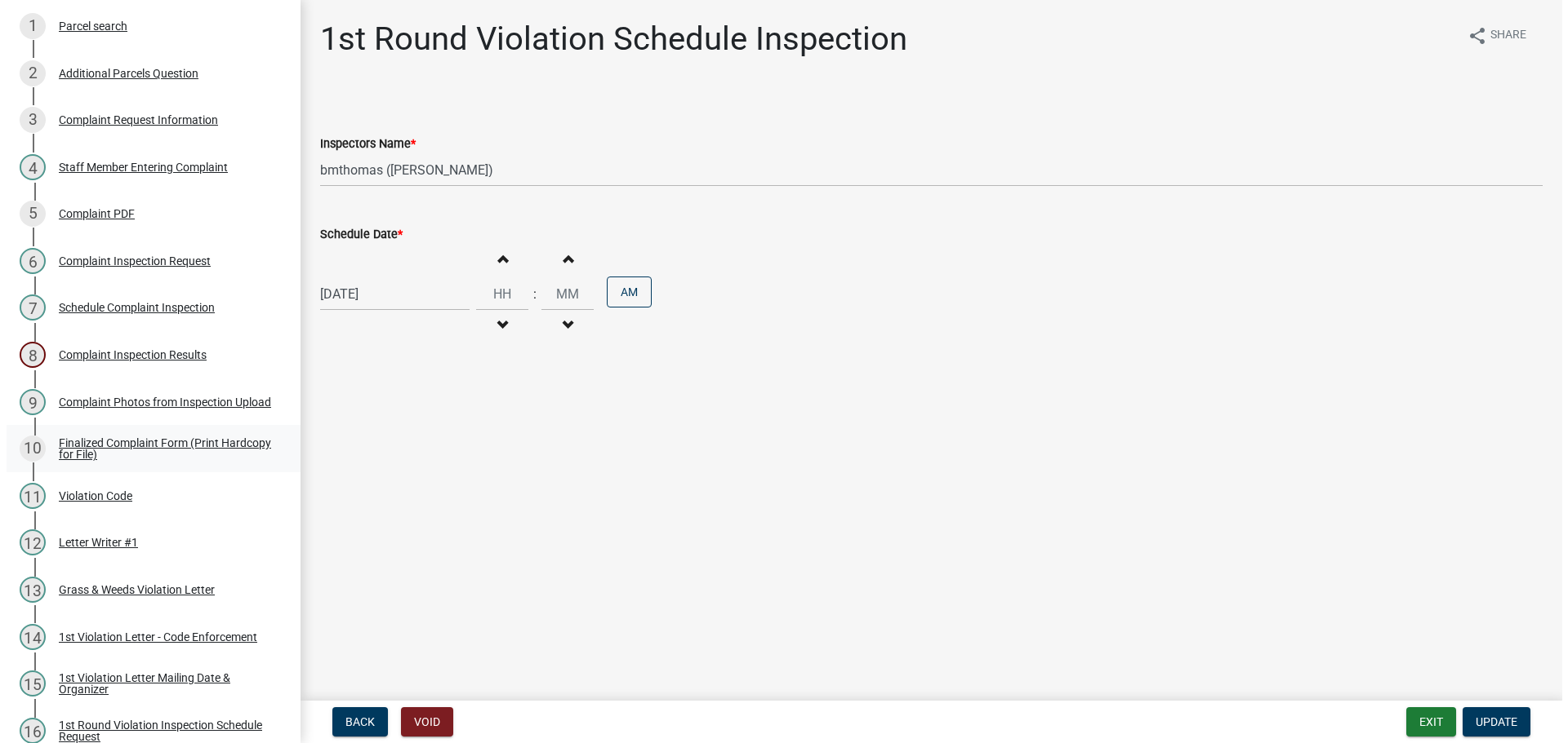
scroll to position [0, 0]
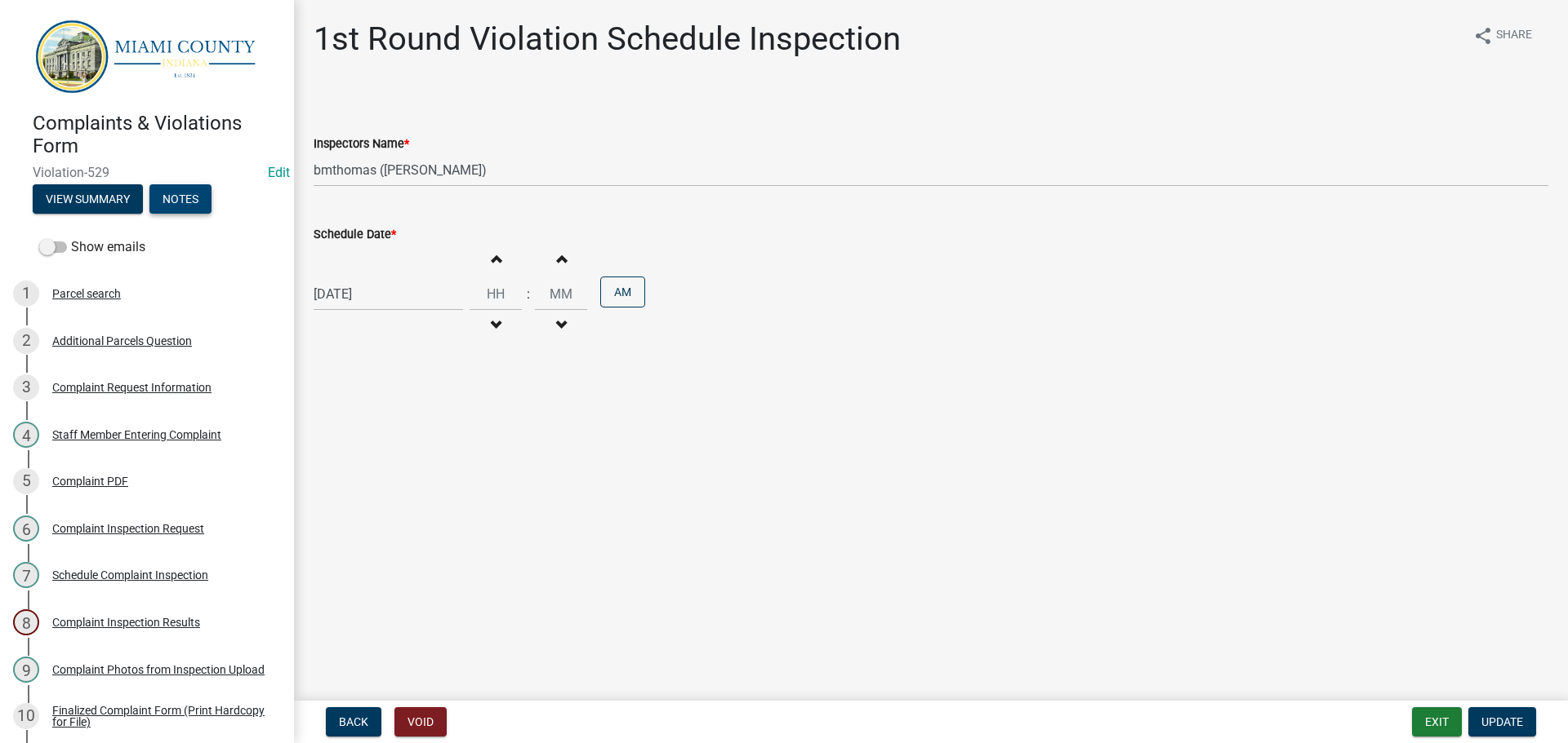
click at [183, 194] on button "Notes" at bounding box center [180, 199] width 62 height 30
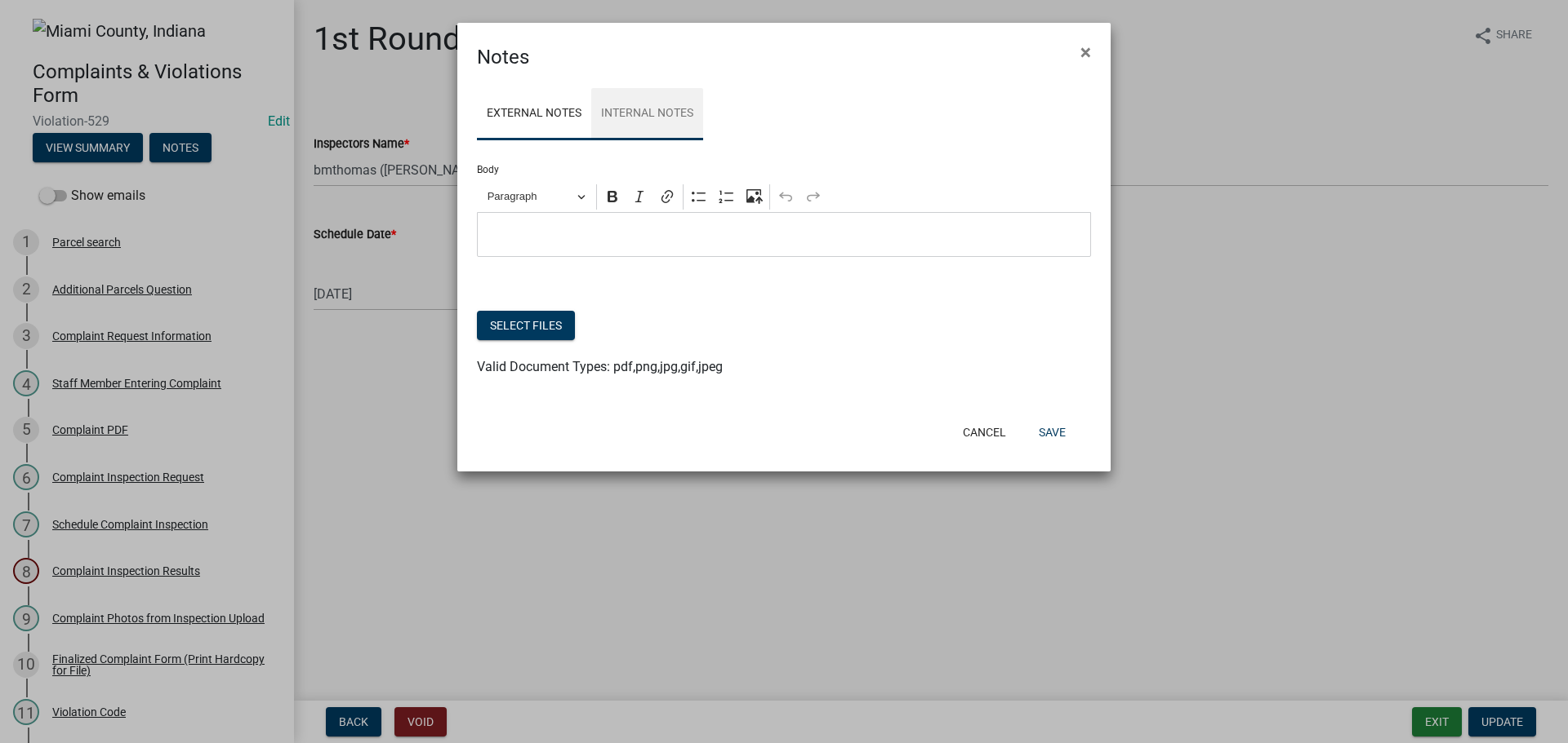
click at [642, 122] on link "Internal Notes" at bounding box center [648, 115] width 112 height 52
click at [714, 570] on ngb-modal-window "Notes × External Notes Internal Notes Body Rich Text Editor Paragraph Bold Ital…" at bounding box center [784, 372] width 1568 height 743
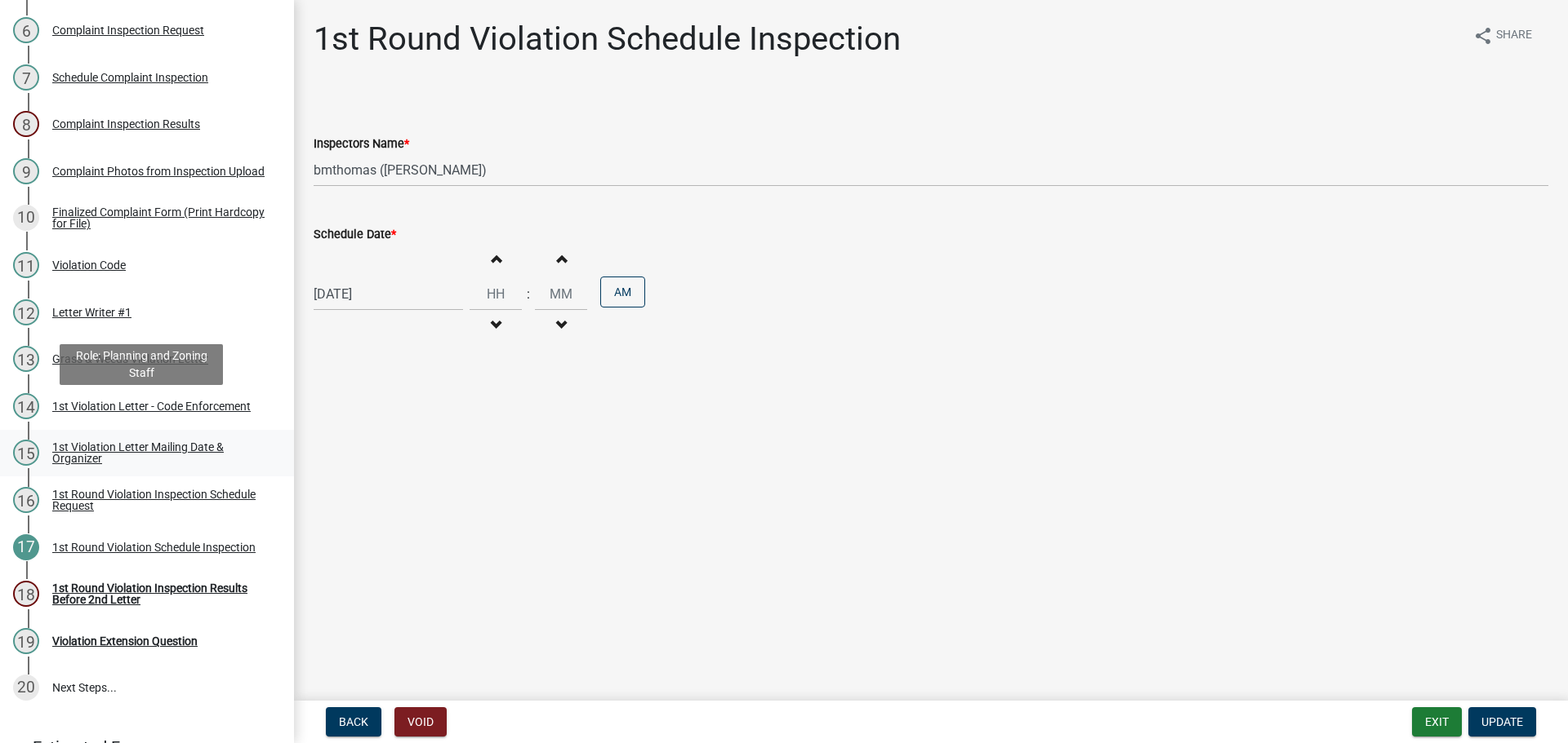
scroll to position [490, 0]
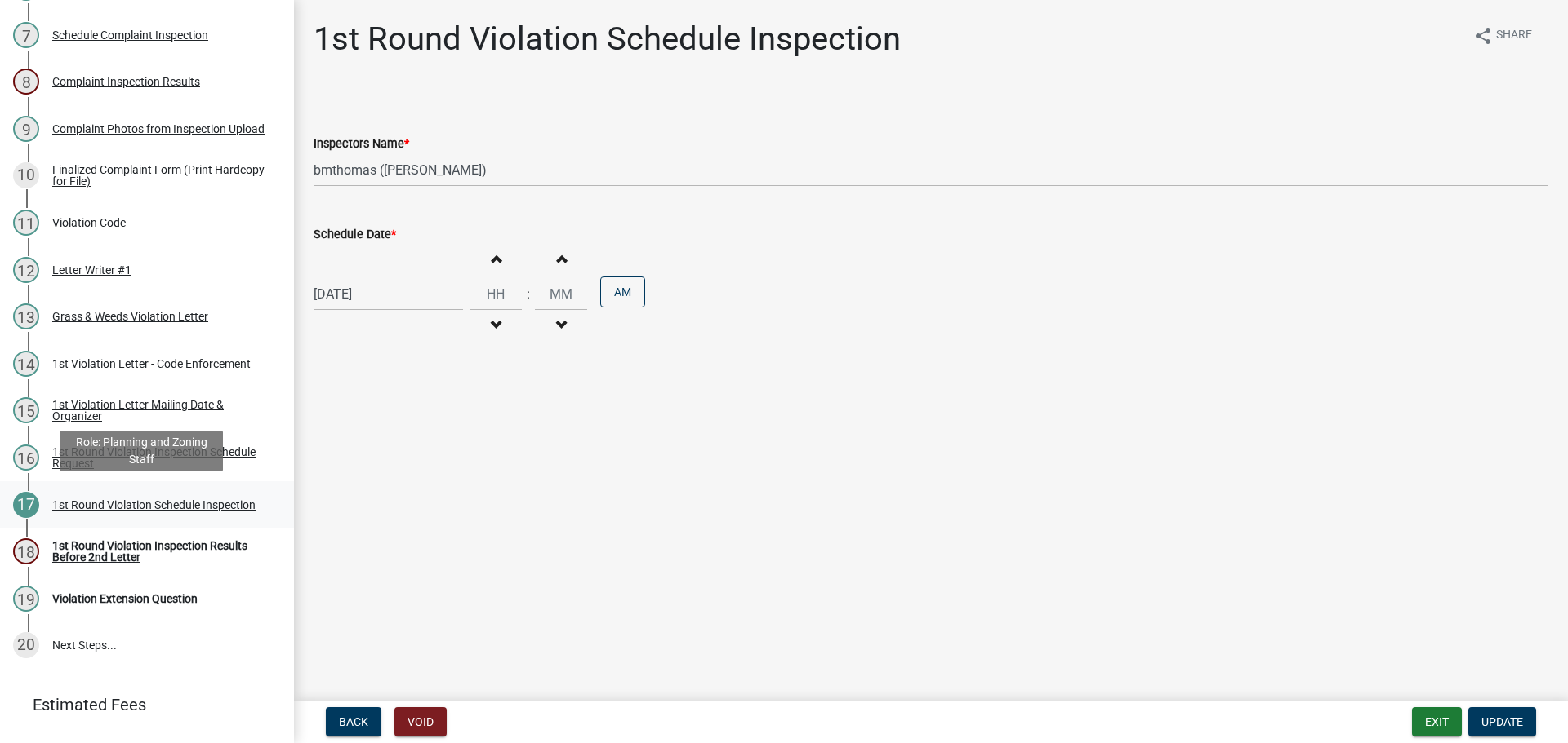
click at [122, 501] on div "1st Round Violation Schedule Inspection" at bounding box center [154, 505] width 203 height 11
click at [165, 460] on div "1st Round Violation Inspection Schedule Request" at bounding box center [159, 457] width 215 height 23
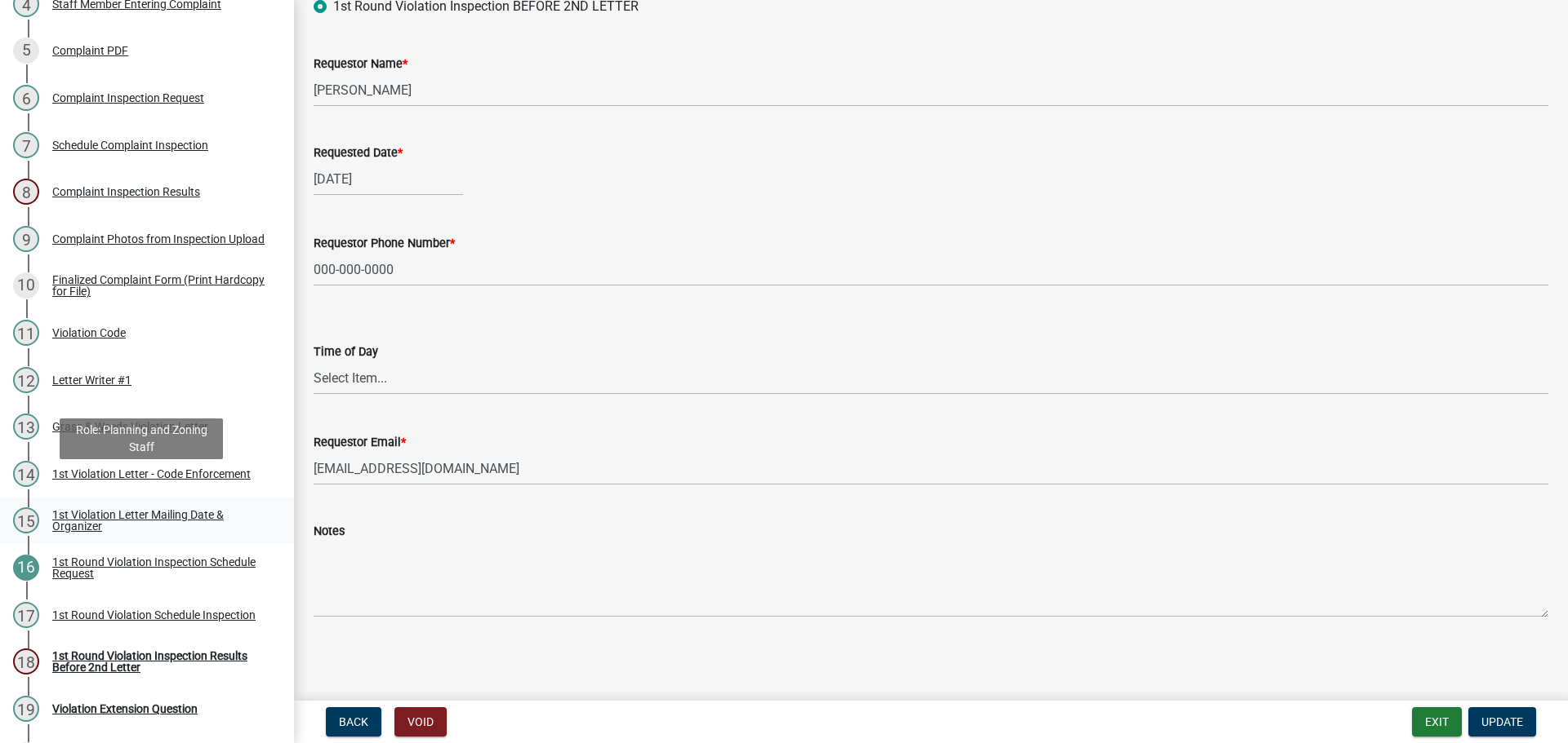
scroll to position [408, 0]
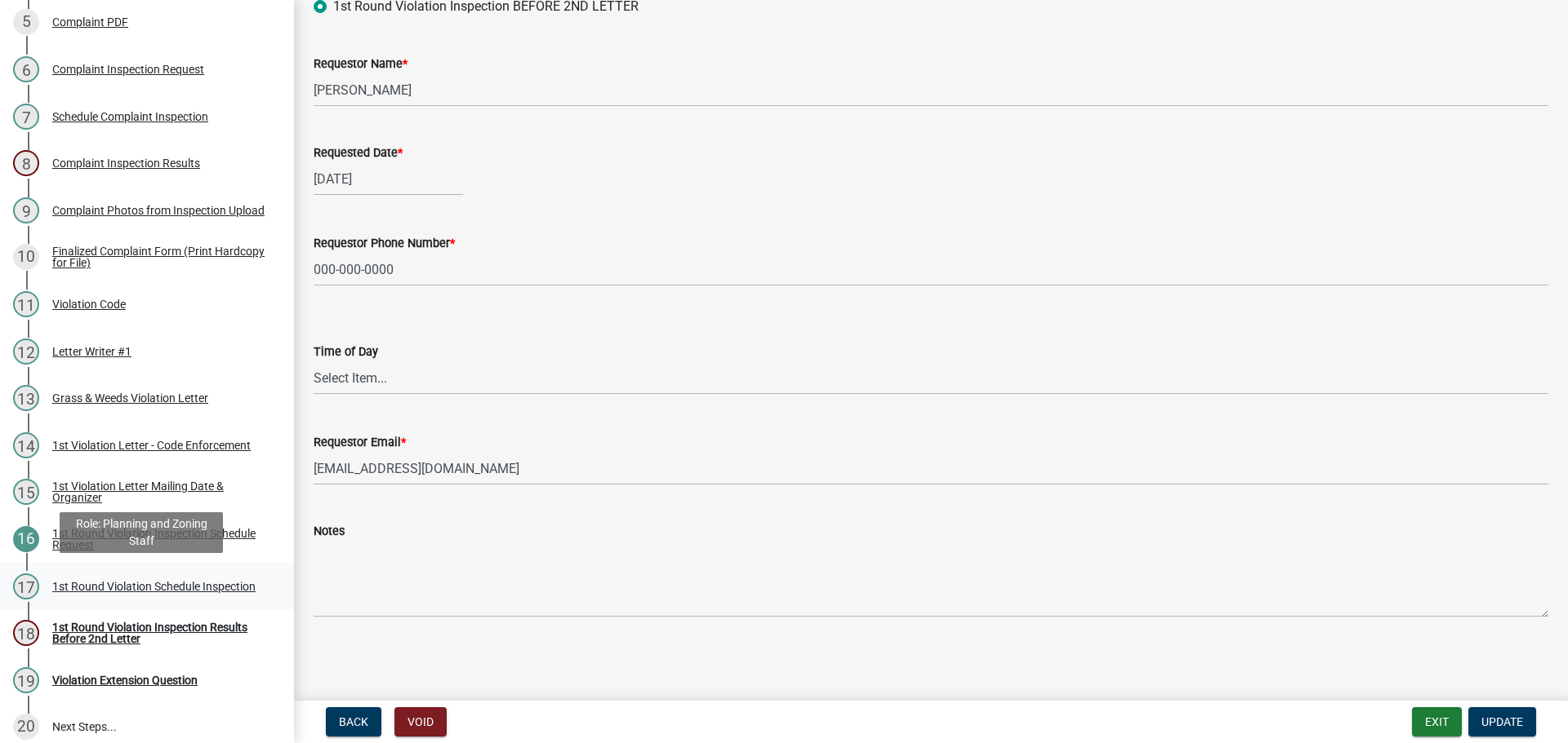
click at [81, 590] on div "1st Round Violation Schedule Inspection" at bounding box center [154, 587] width 203 height 11
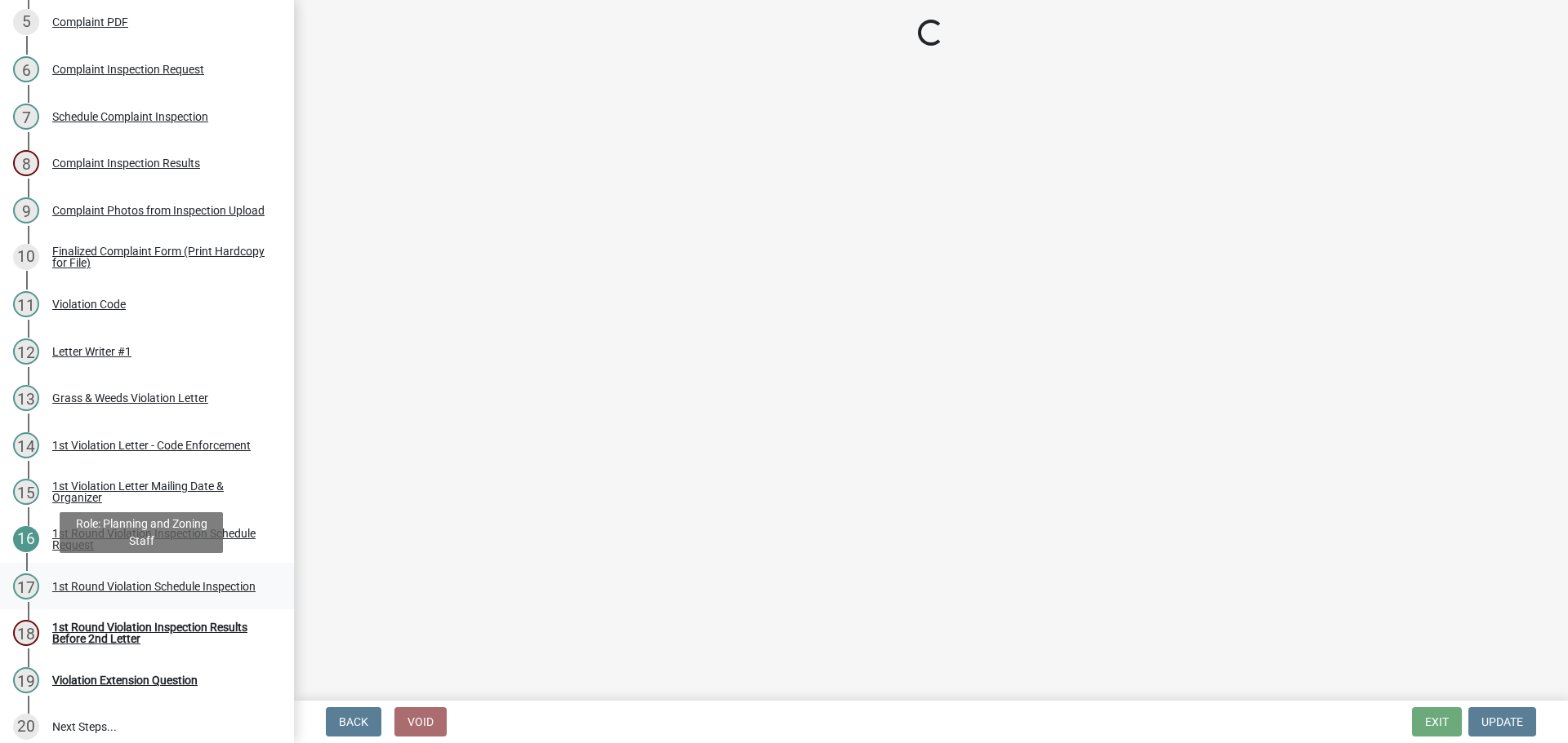
scroll to position [0, 0]
select select "0324ce59-dc13-463c-88f6-21718b6e040a"
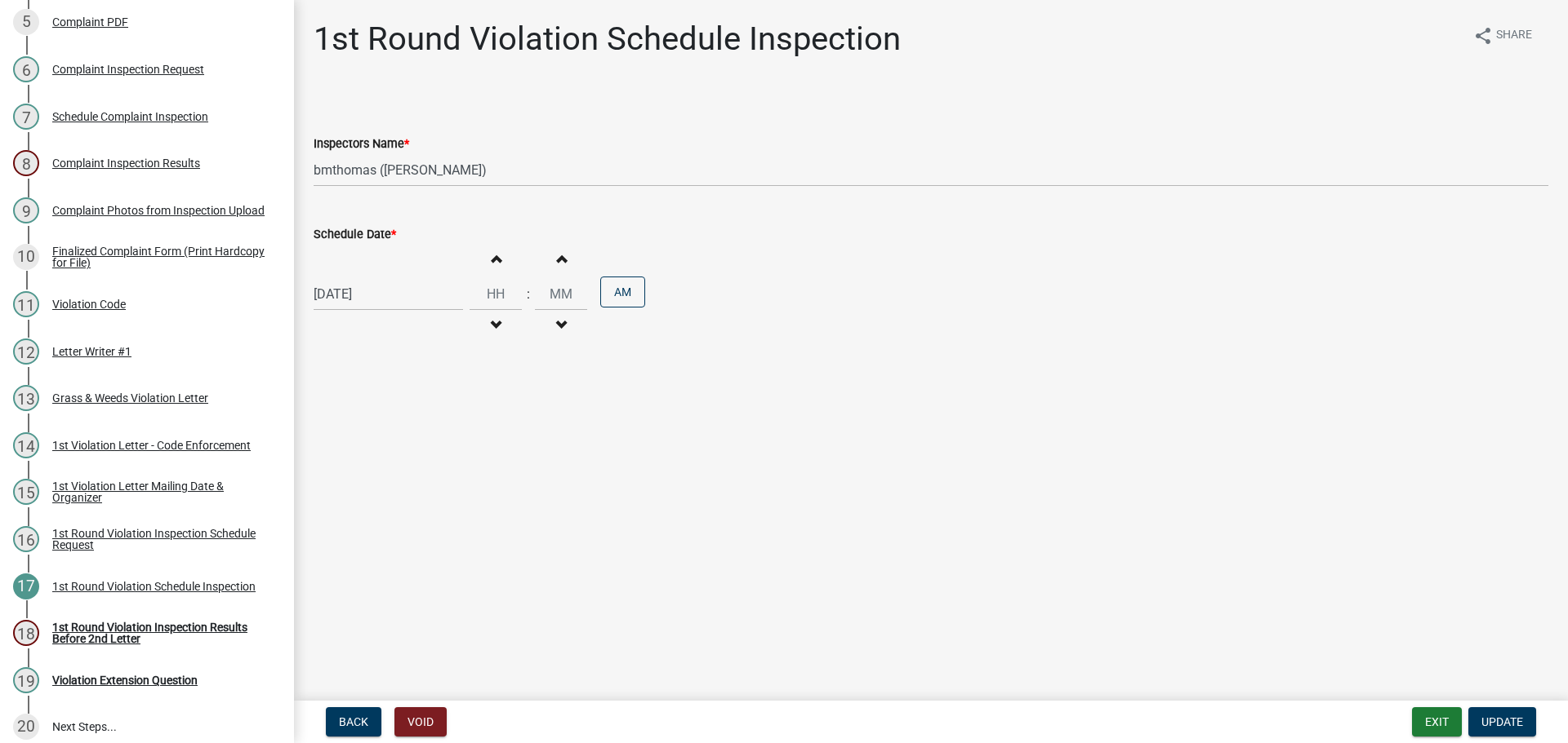
click at [385, 299] on div "[DATE]" at bounding box center [389, 294] width 149 height 34
select select "7"
select select "2025"
click at [487, 335] on button "Next month" at bounding box center [486, 329] width 20 height 26
select select "8"
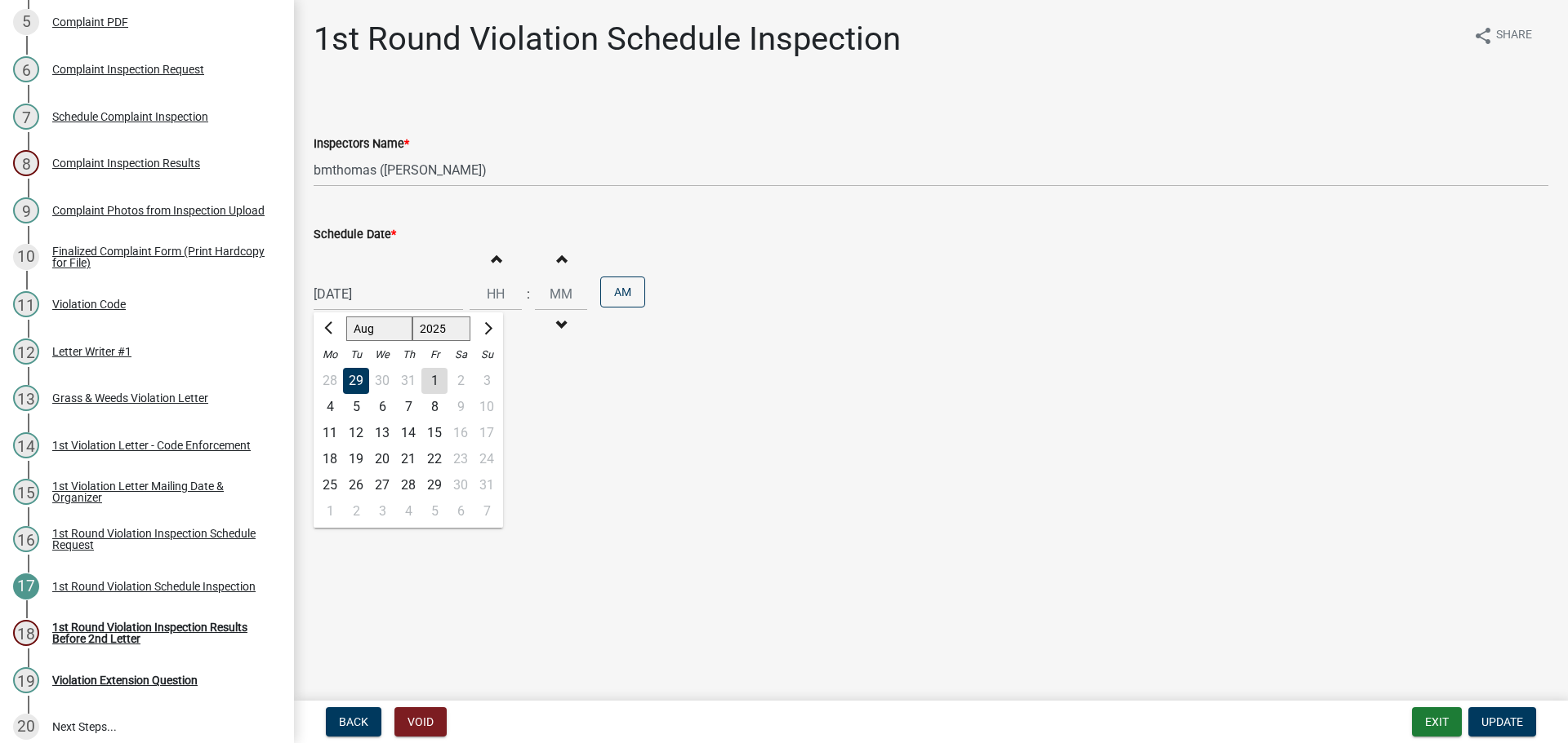
click at [333, 455] on div "18" at bounding box center [330, 459] width 26 height 26
type input "[DATE]"
drag, startPoint x: 1503, startPoint y: 721, endPoint x: 1492, endPoint y: 717, distance: 11.7
click at [1503, 720] on span "Update" at bounding box center [1502, 723] width 42 height 13
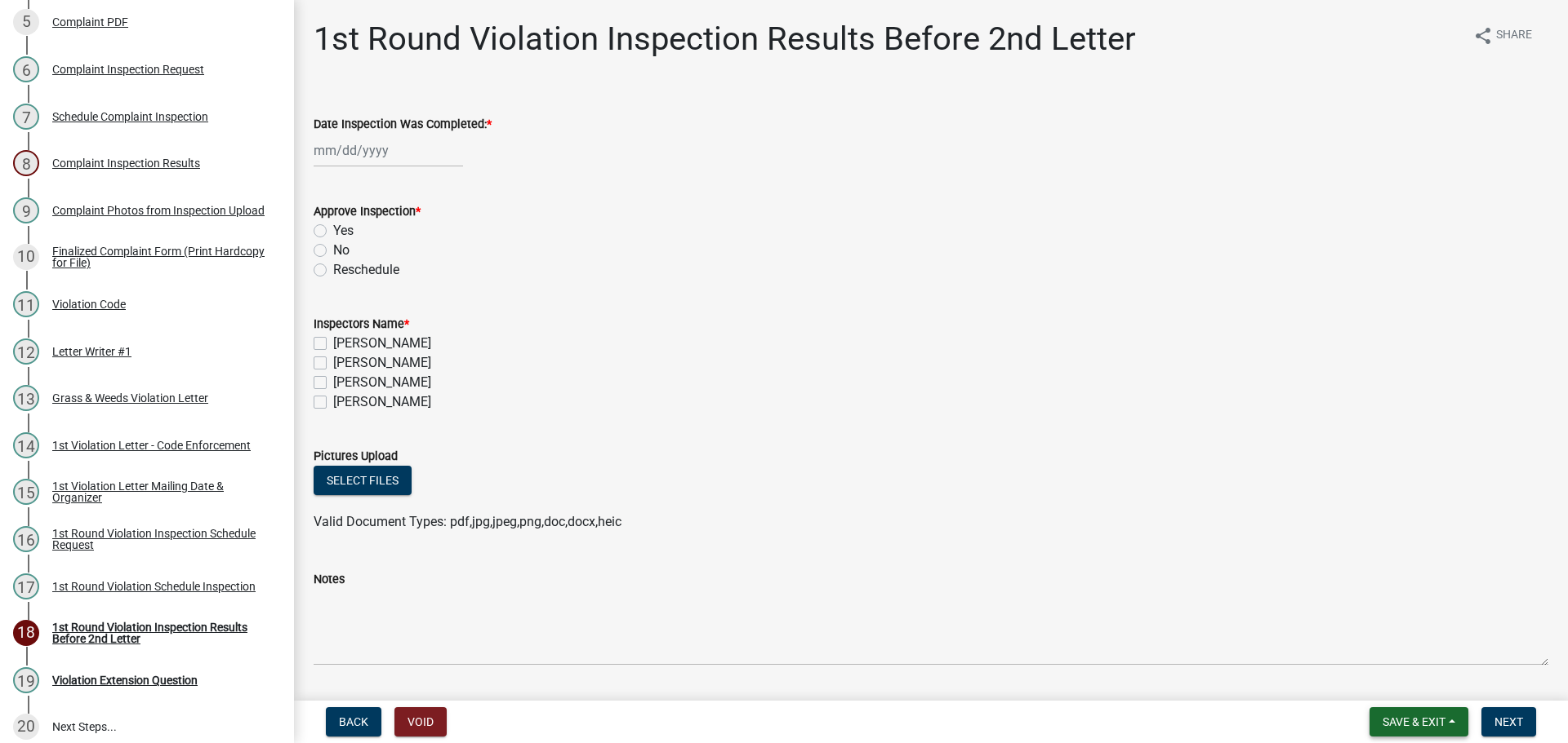
click at [1432, 720] on span "Save & Exit" at bounding box center [1413, 723] width 62 height 13
click at [1382, 683] on button "Save & Exit" at bounding box center [1403, 680] width 130 height 39
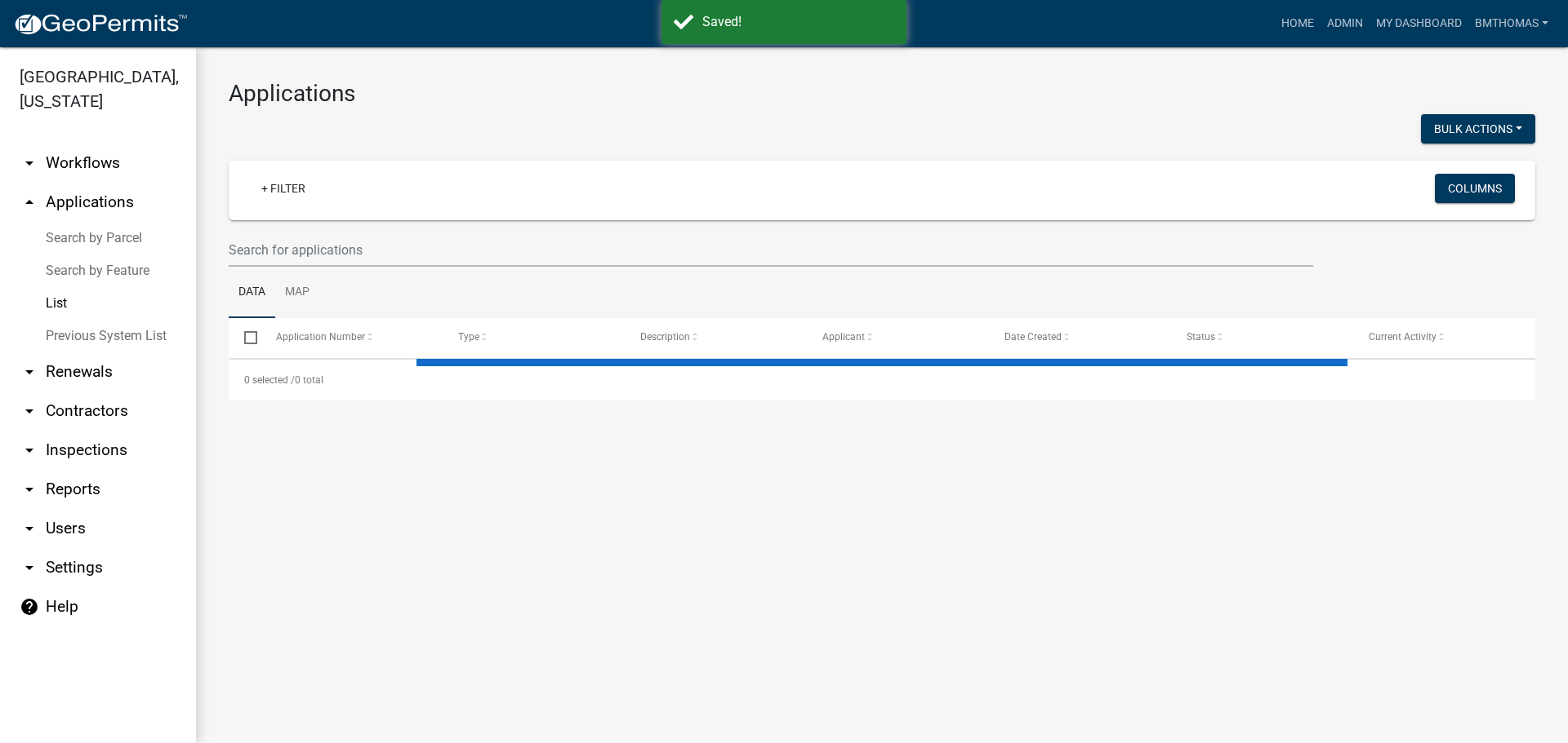
select select "3: 100"
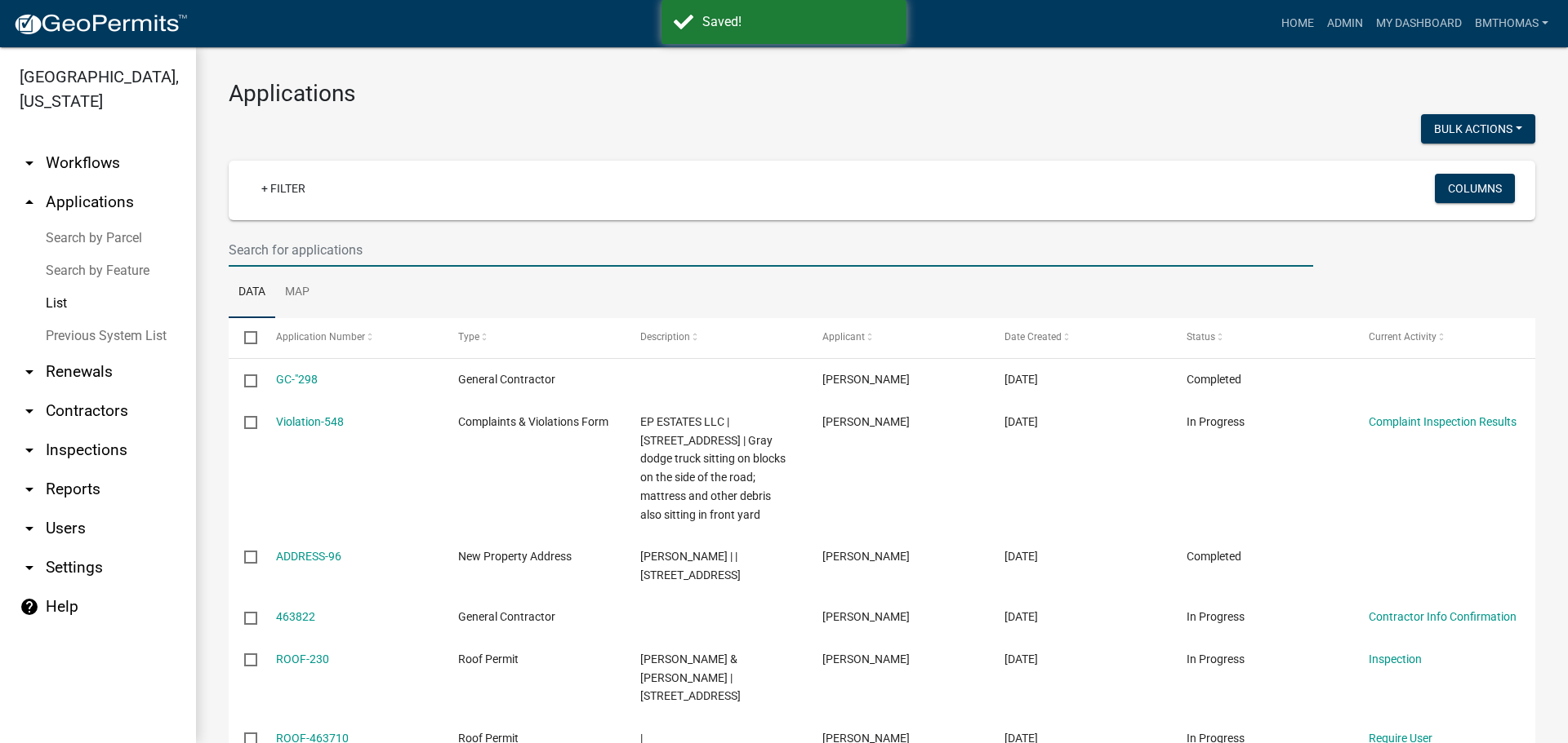
click at [389, 252] on input "text" at bounding box center [770, 250] width 1084 height 34
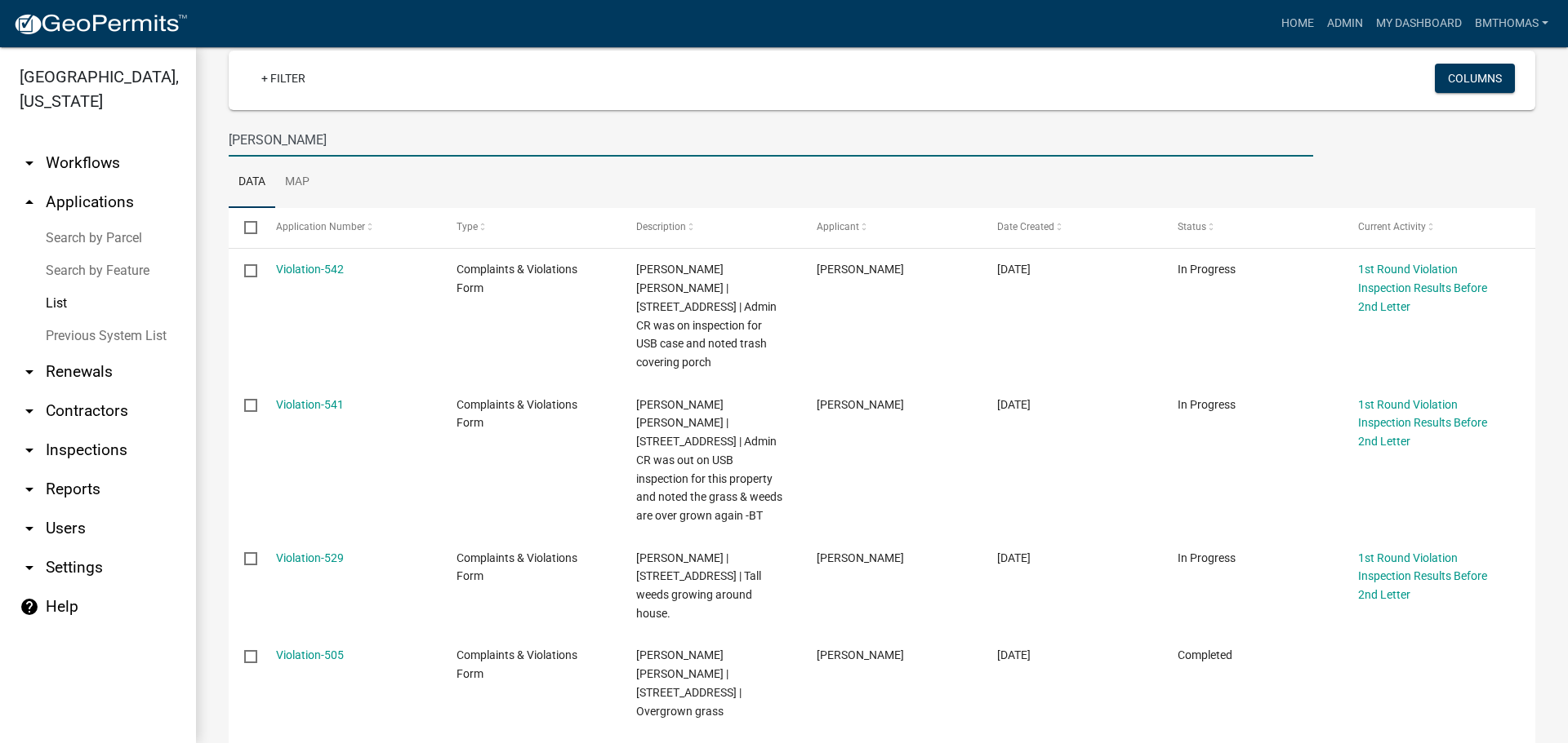
scroll to position [82, 0]
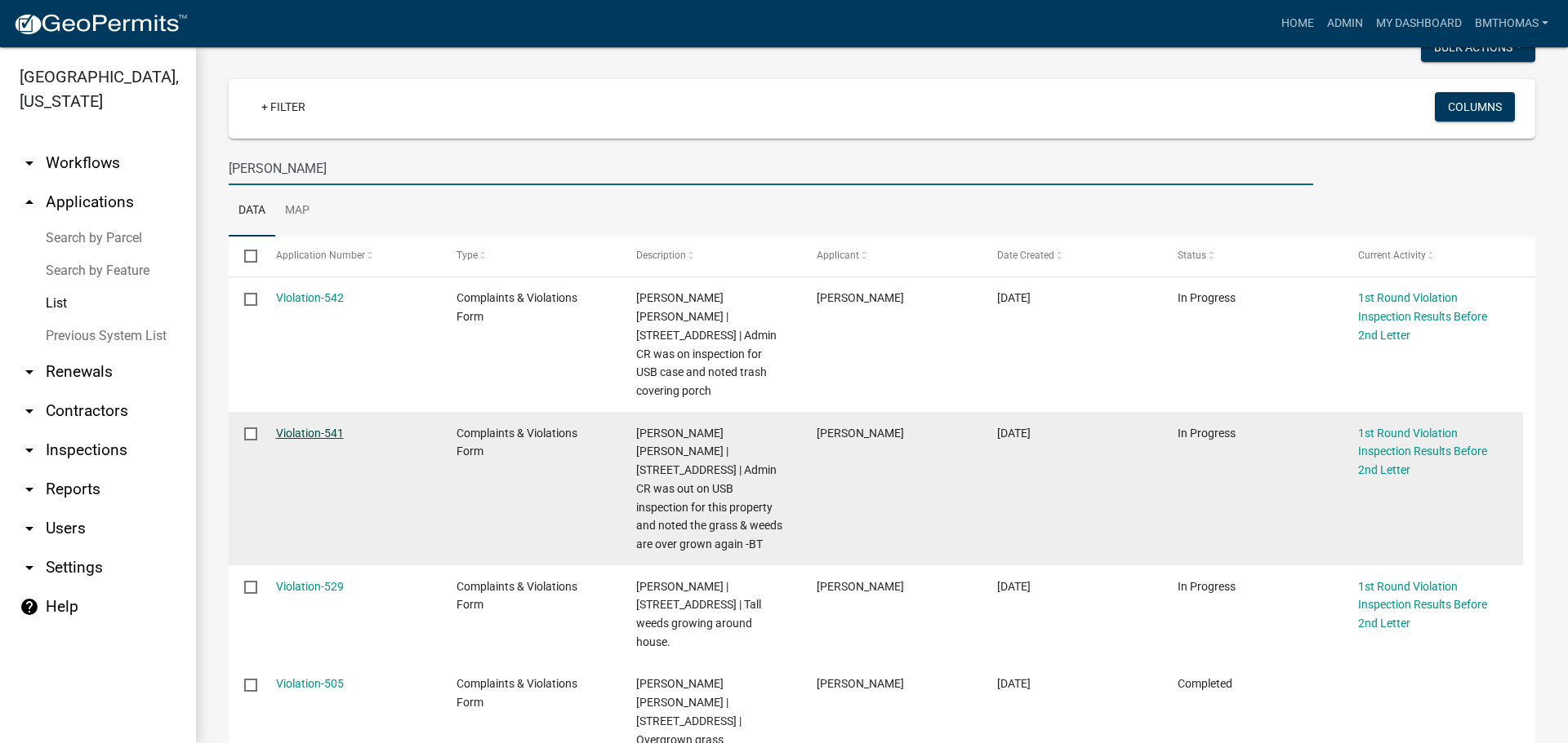
type input "[PERSON_NAME]"
click at [300, 426] on link "Violation-541" at bounding box center [309, 433] width 68 height 13
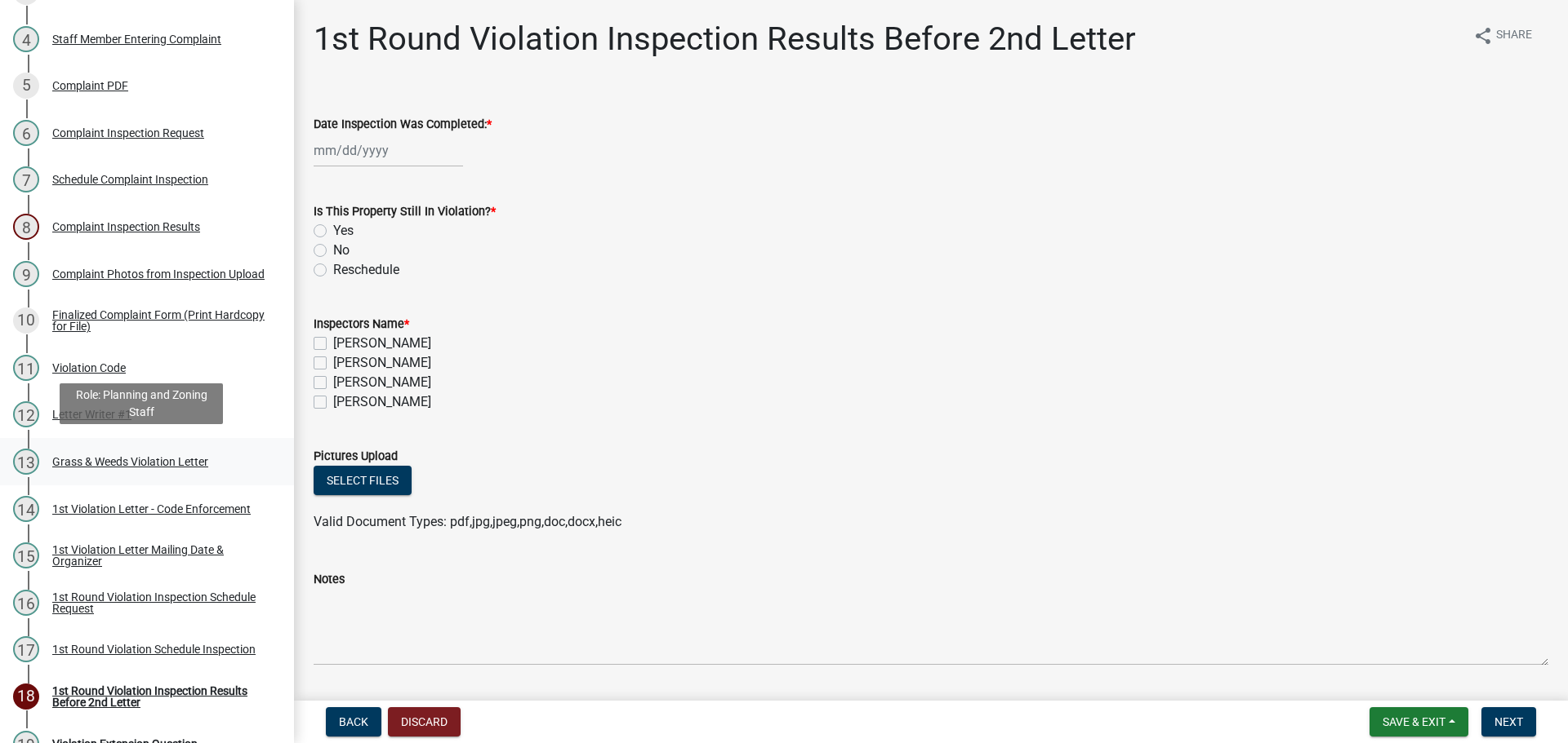
scroll to position [572, 0]
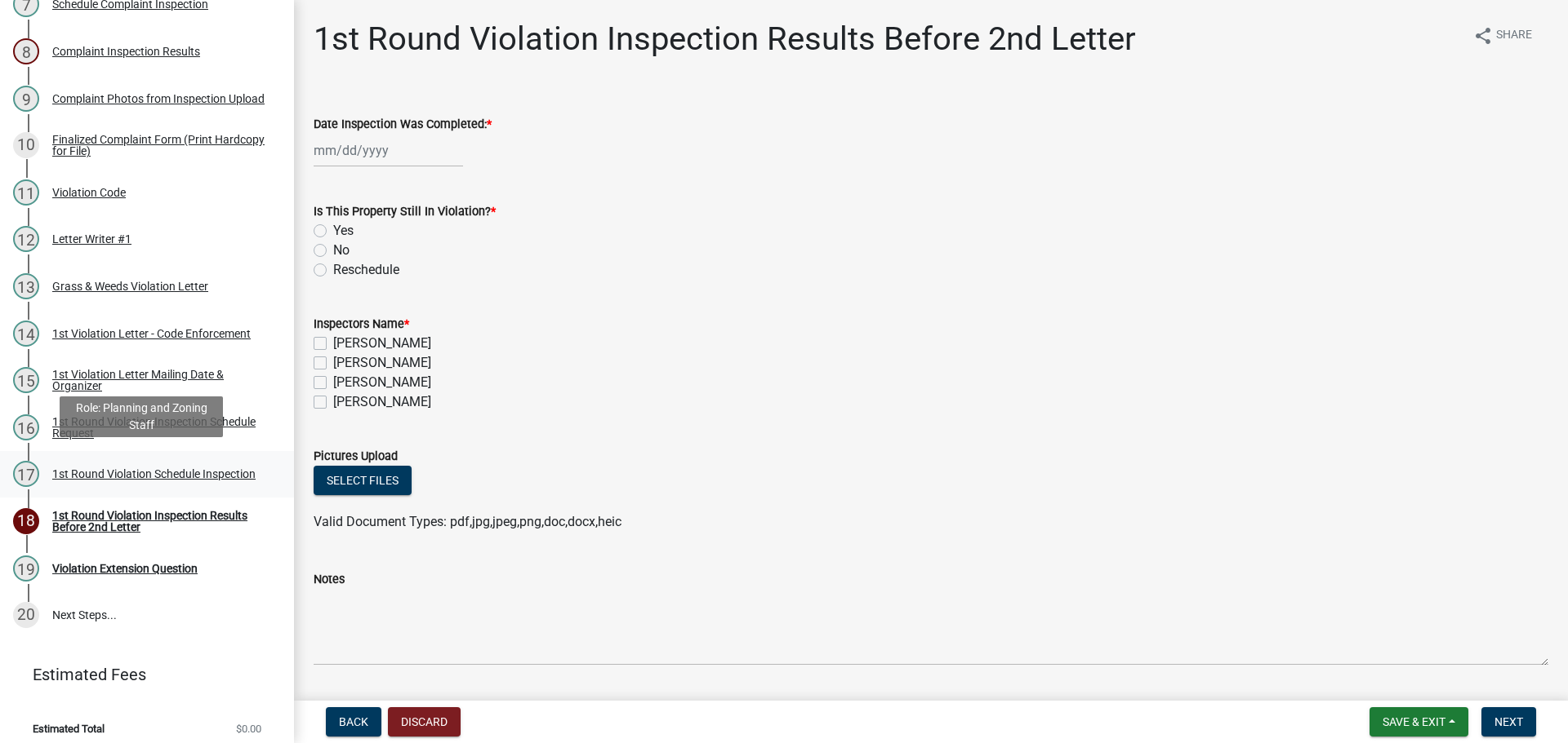
click at [76, 468] on div "1st Round Violation Schedule Inspection" at bounding box center [154, 474] width 203 height 11
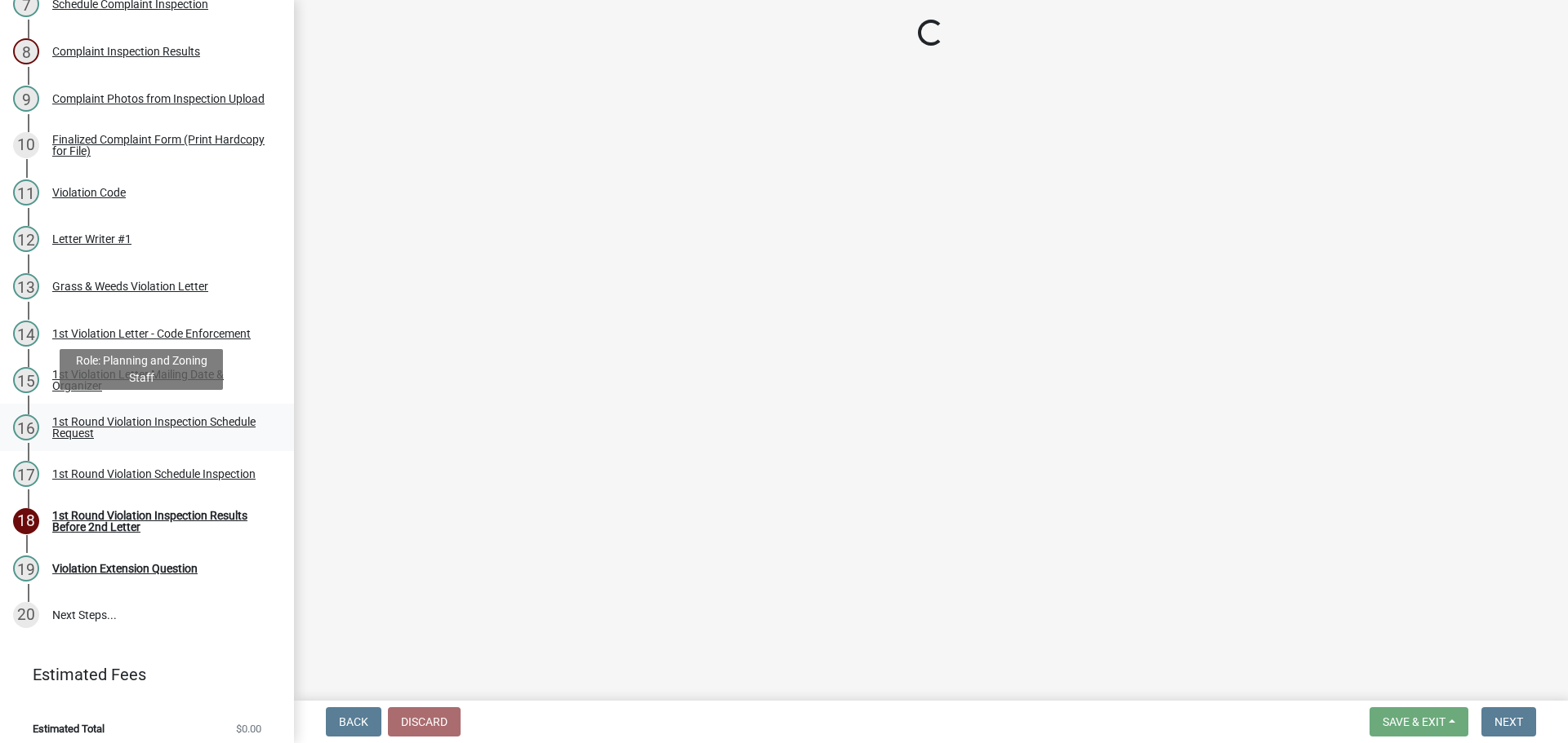
select select "0324ce59-dc13-463c-88f6-21718b6e040a"
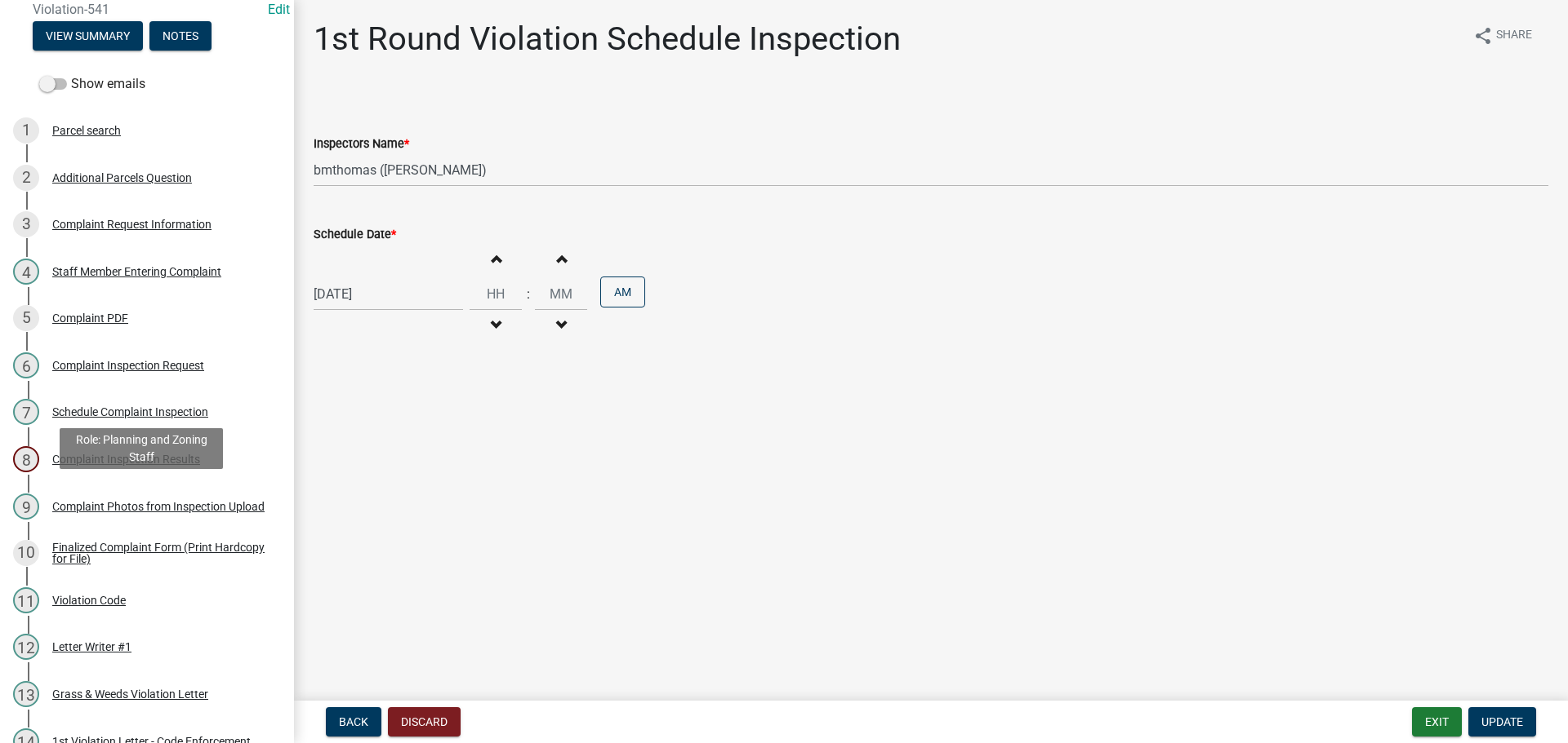
scroll to position [0, 0]
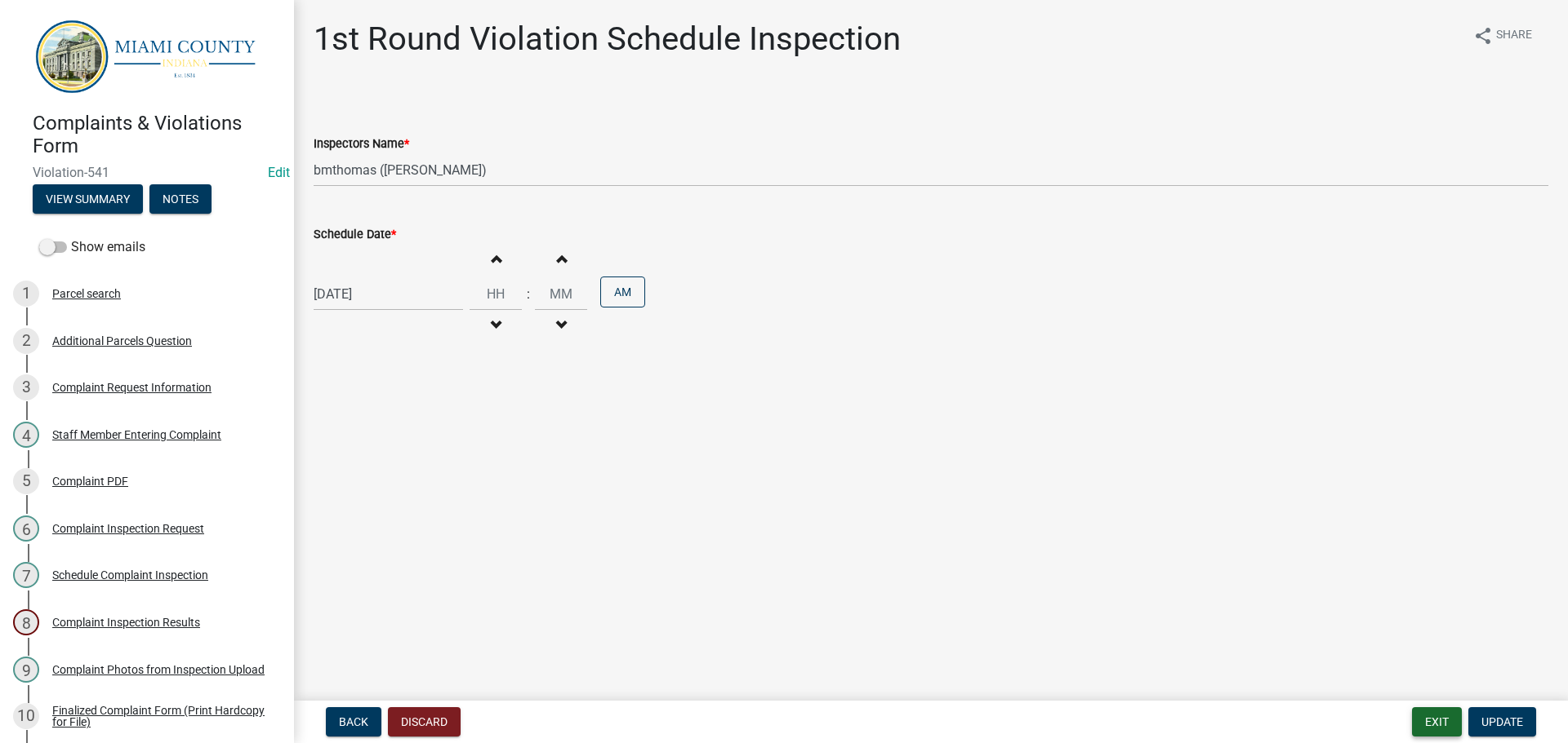
click at [1438, 723] on button "Exit" at bounding box center [1436, 723] width 49 height 30
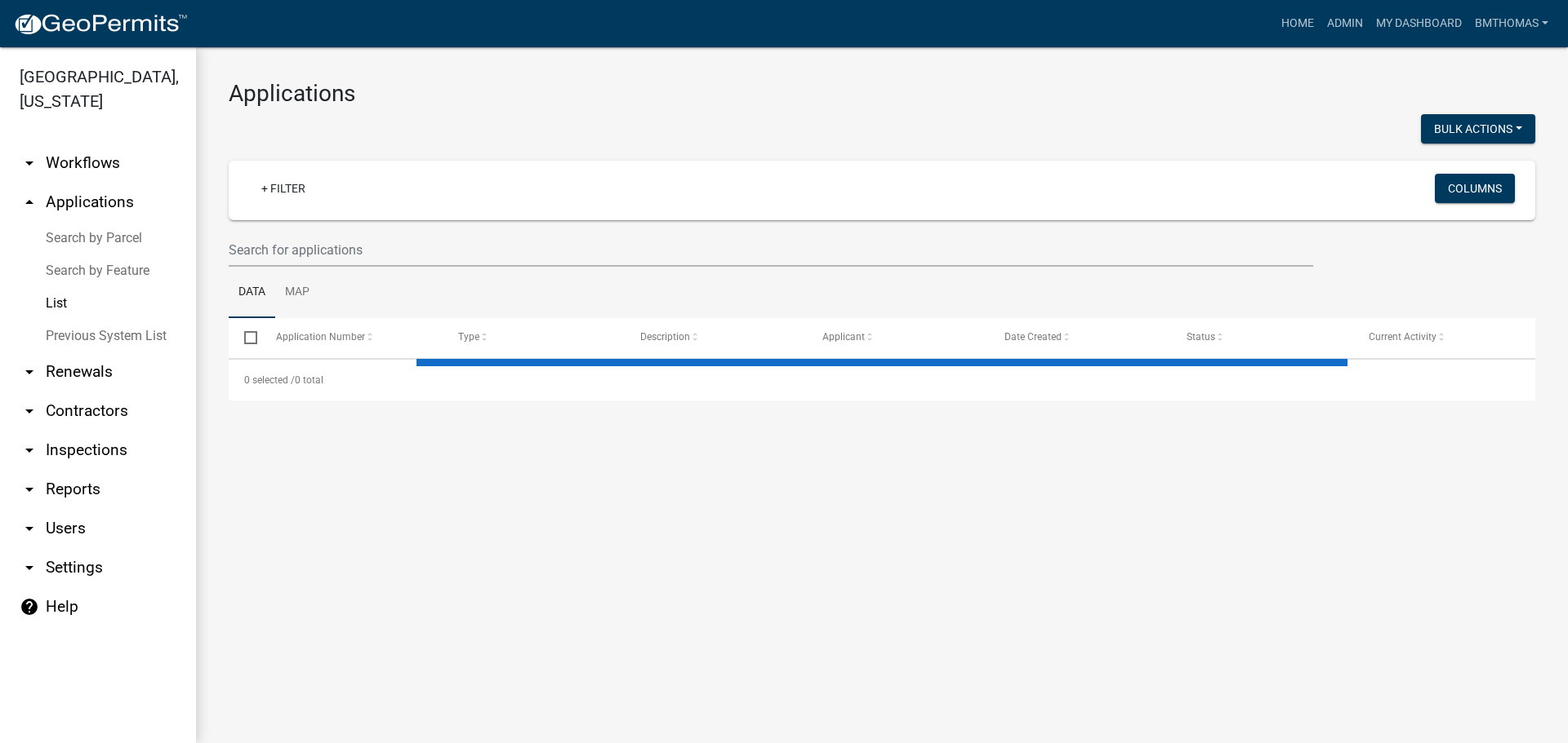
select select "3: 100"
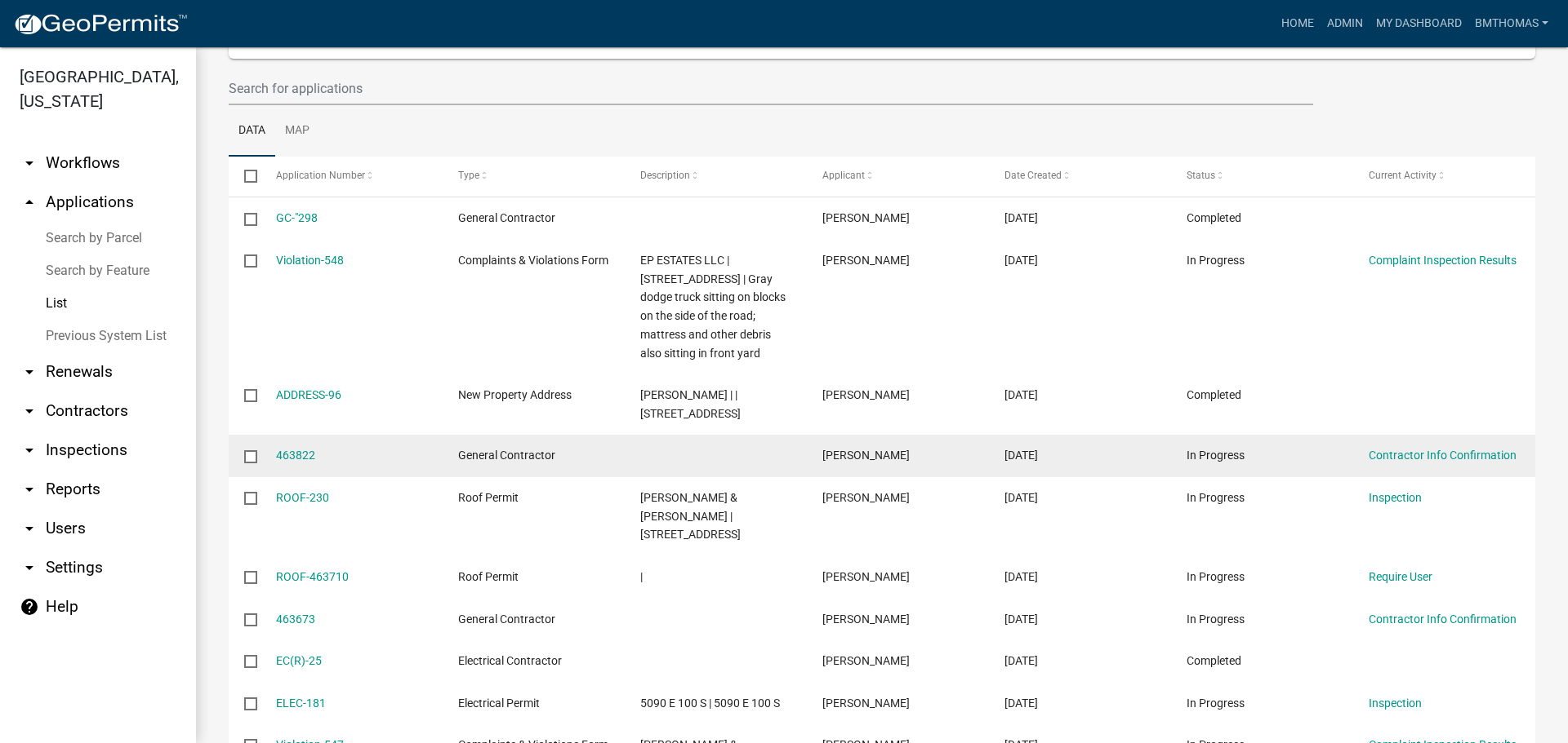
scroll to position [163, 0]
